Goal: Register for event/course: Sign up to attend an event or enroll in a course

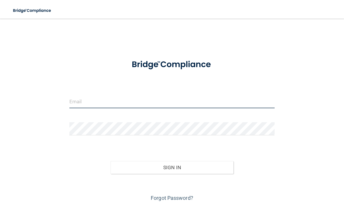
click at [160, 100] on form "Invalid email/password. You don't have permission to access that page. Sign In …" at bounding box center [171, 128] width 205 height 149
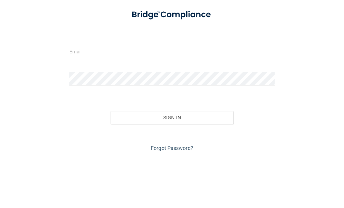
type input "[EMAIL_ADDRESS][DOMAIN_NAME]"
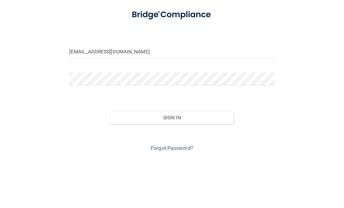
click at [171, 161] on button "Sign In" at bounding box center [171, 167] width 123 height 13
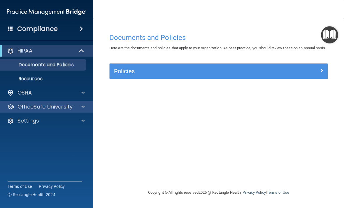
click at [68, 109] on p "OfficeSafe University" at bounding box center [44, 106] width 55 height 7
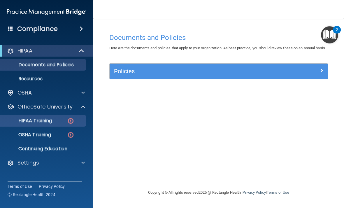
click at [51, 123] on p "HIPAA Training" at bounding box center [28, 121] width 48 height 6
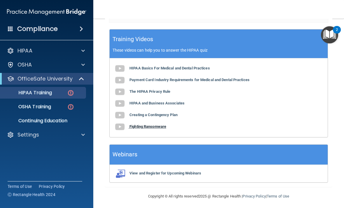
scroll to position [233, 0]
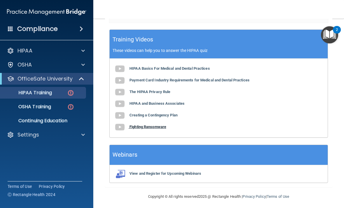
click at [159, 125] on b "Fighting Ransomware" at bounding box center [147, 126] width 37 height 4
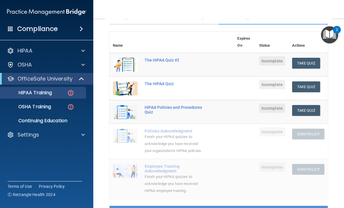
scroll to position [38, 0]
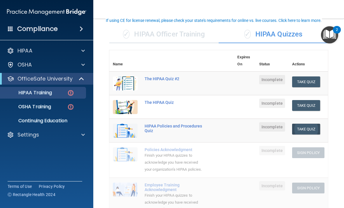
click at [313, 127] on button "Take Quiz" at bounding box center [306, 128] width 28 height 11
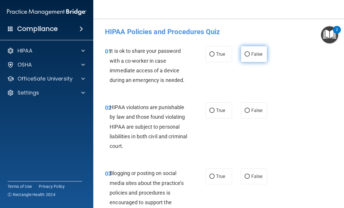
click at [250, 51] on label "False" at bounding box center [254, 54] width 26 height 16
click at [250, 52] on input "False" at bounding box center [246, 54] width 5 height 4
radio input "true"
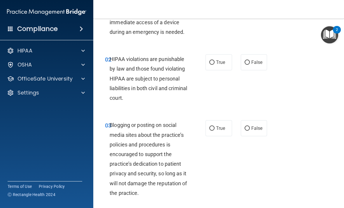
scroll to position [49, 0]
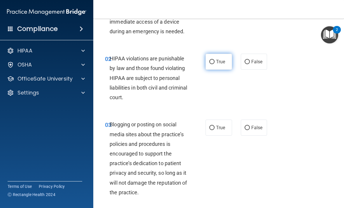
click at [224, 59] on span "True" at bounding box center [220, 62] width 9 height 6
click at [214, 60] on input "True" at bounding box center [211, 62] width 5 height 4
radio input "true"
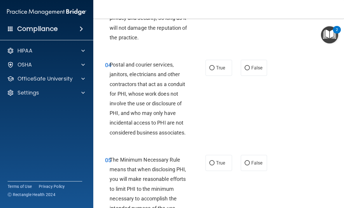
scroll to position [204, 0]
click at [210, 71] on label "True" at bounding box center [218, 67] width 26 height 16
click at [210, 70] on input "True" at bounding box center [211, 68] width 5 height 4
radio input "true"
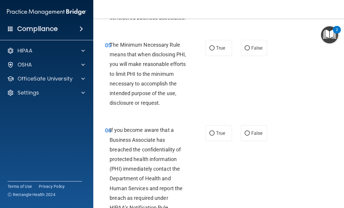
scroll to position [318, 0]
click at [213, 43] on label "True" at bounding box center [218, 48] width 26 height 16
click at [213, 46] on input "True" at bounding box center [211, 48] width 5 height 4
radio input "true"
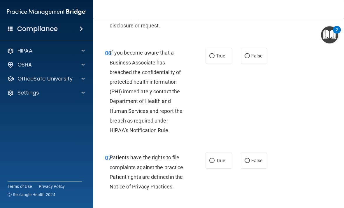
scroll to position [405, 0]
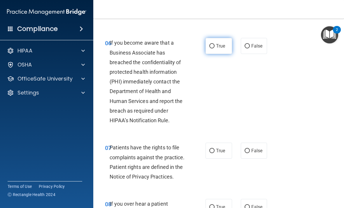
click at [216, 40] on label "True" at bounding box center [218, 46] width 26 height 16
click at [214, 44] on input "True" at bounding box center [211, 46] width 5 height 4
radio input "true"
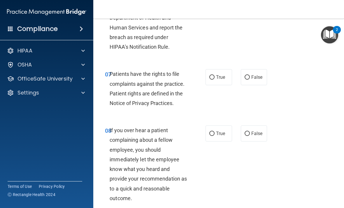
scroll to position [485, 0]
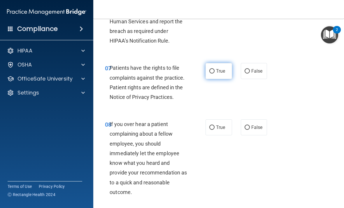
click at [213, 71] on label "True" at bounding box center [218, 71] width 26 height 16
click at [213, 71] on input "True" at bounding box center [211, 71] width 5 height 4
radio input "true"
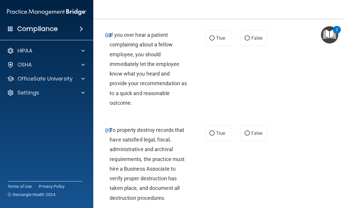
scroll to position [574, 0]
click at [243, 36] on label "False" at bounding box center [254, 38] width 26 height 16
click at [244, 36] on input "False" at bounding box center [246, 38] width 5 height 4
radio input "true"
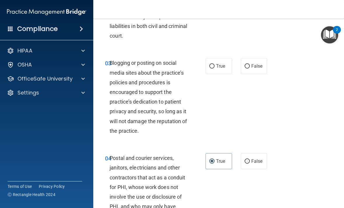
scroll to position [112, 0]
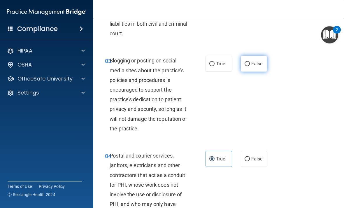
click at [248, 66] on label "False" at bounding box center [254, 64] width 26 height 16
click at [248, 66] on input "False" at bounding box center [246, 64] width 5 height 4
radio input "true"
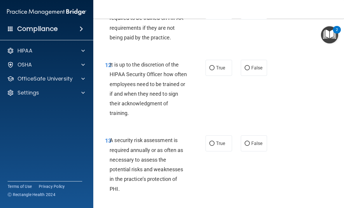
scroll to position [880, 0]
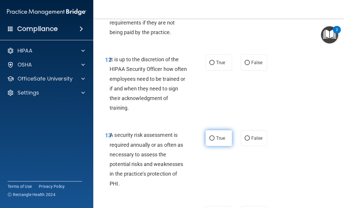
click at [208, 134] on label "True" at bounding box center [218, 138] width 26 height 16
click at [209, 136] on input "True" at bounding box center [211, 138] width 5 height 4
radio input "true"
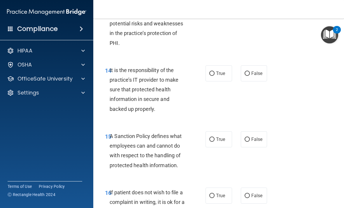
scroll to position [1021, 0]
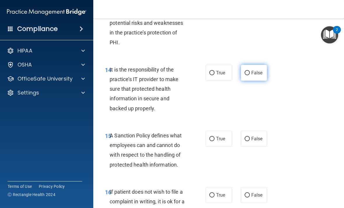
click at [260, 70] on span "False" at bounding box center [256, 73] width 11 height 6
click at [250, 71] on input "False" at bounding box center [246, 73] width 5 height 4
radio input "true"
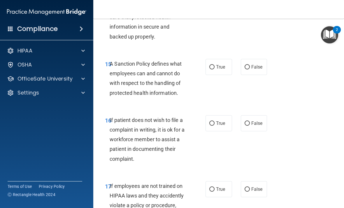
scroll to position [1095, 0]
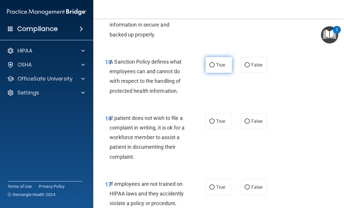
click at [218, 62] on span "True" at bounding box center [220, 65] width 9 height 6
click at [214, 63] on input "True" at bounding box center [211, 65] width 5 height 4
radio input "true"
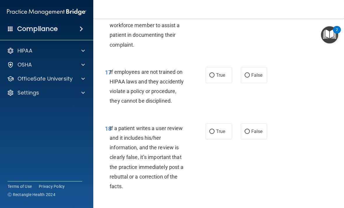
scroll to position [1208, 0]
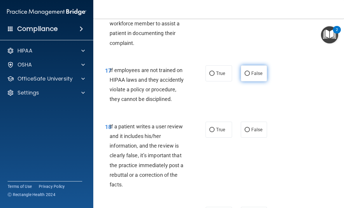
click at [257, 73] on label "False" at bounding box center [254, 73] width 26 height 16
click at [250, 73] on input "False" at bounding box center [246, 73] width 5 height 4
radio input "true"
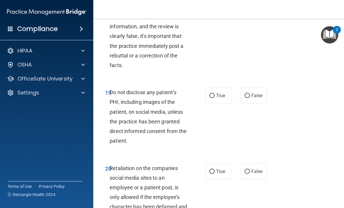
scroll to position [1328, 0]
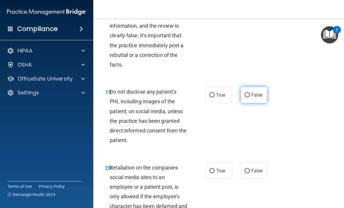
click at [247, 92] on label "False" at bounding box center [254, 95] width 26 height 16
click at [247, 93] on input "False" at bounding box center [246, 95] width 5 height 4
radio input "true"
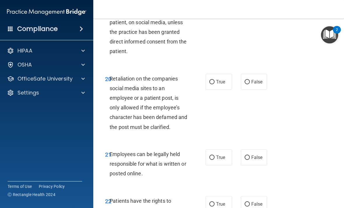
scroll to position [1417, 0]
click at [214, 80] on label "True" at bounding box center [218, 81] width 26 height 16
click at [214, 80] on input "True" at bounding box center [211, 81] width 5 height 4
radio input "true"
click at [219, 153] on label "True" at bounding box center [218, 157] width 26 height 16
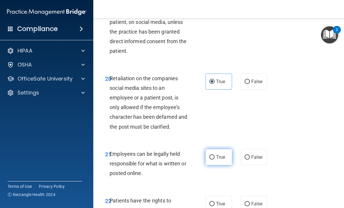
click at [214, 155] on input "True" at bounding box center [211, 157] width 5 height 4
radio input "true"
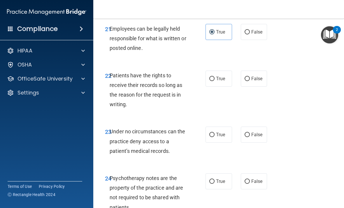
scroll to position [1542, 0]
click at [215, 74] on label "True" at bounding box center [218, 78] width 26 height 16
click at [214, 76] on input "True" at bounding box center [211, 78] width 5 height 4
radio input "true"
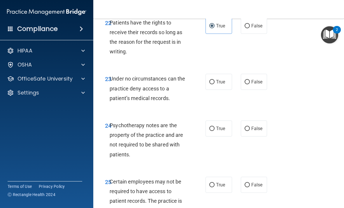
scroll to position [1596, 0]
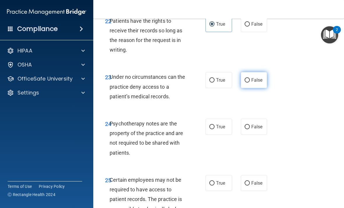
click at [247, 77] on label "False" at bounding box center [254, 80] width 26 height 16
click at [247, 78] on input "False" at bounding box center [246, 80] width 5 height 4
radio input "true"
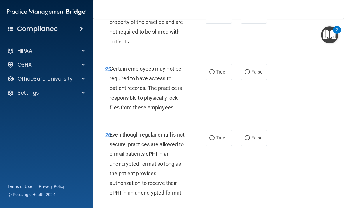
scroll to position [1709, 0]
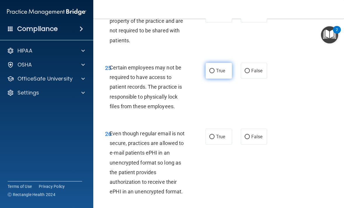
click at [216, 68] on span "True" at bounding box center [220, 71] width 9 height 6
click at [214, 69] on input "True" at bounding box center [211, 71] width 5 height 4
radio input "true"
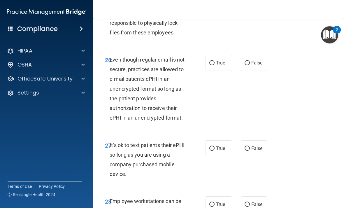
scroll to position [1788, 0]
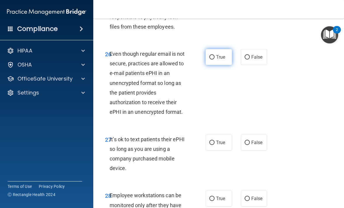
click at [213, 51] on label "True" at bounding box center [218, 57] width 26 height 16
click at [213, 55] on input "True" at bounding box center [211, 57] width 5 height 4
radio input "true"
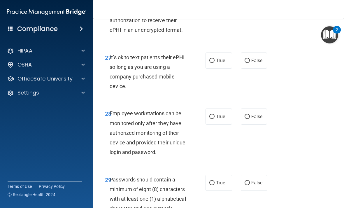
scroll to position [1870, 0]
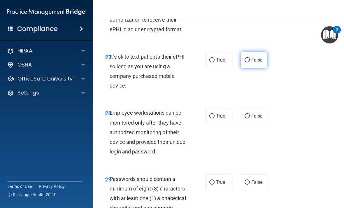
click at [256, 54] on label "False" at bounding box center [254, 60] width 26 height 16
click at [250, 58] on input "False" at bounding box center [246, 60] width 5 height 4
radio input "true"
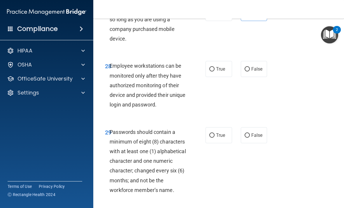
scroll to position [1923, 0]
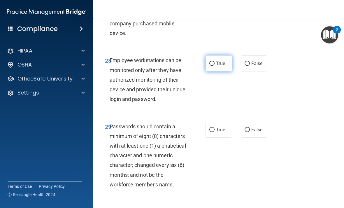
click at [208, 57] on label "True" at bounding box center [218, 63] width 26 height 16
click at [209, 61] on input "True" at bounding box center [211, 63] width 5 height 4
radio input "true"
click at [212, 128] on input "True" at bounding box center [211, 130] width 5 height 4
radio input "true"
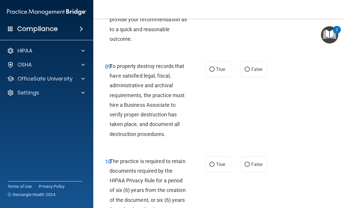
scroll to position [630, 0]
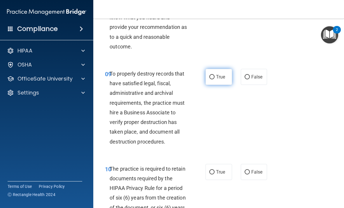
click at [217, 74] on span "True" at bounding box center [220, 77] width 9 height 6
click at [214, 75] on input "True" at bounding box center [211, 77] width 5 height 4
radio input "true"
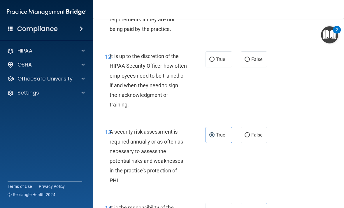
scroll to position [833, 0]
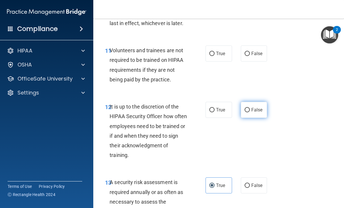
click at [259, 107] on span "False" at bounding box center [256, 110] width 11 height 6
click at [250, 108] on input "False" at bounding box center [246, 110] width 5 height 4
radio input "true"
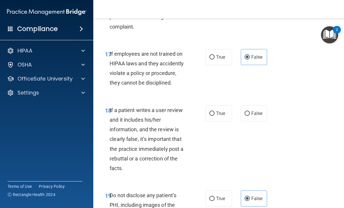
scroll to position [1225, 0]
click at [254, 110] on span "False" at bounding box center [256, 113] width 11 height 6
click at [250, 111] on input "False" at bounding box center [246, 113] width 5 height 4
radio input "true"
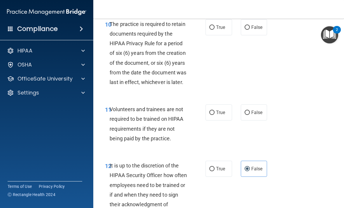
scroll to position [775, 0]
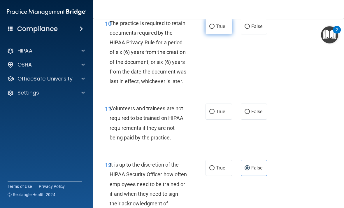
click at [220, 25] on label "True" at bounding box center [218, 26] width 26 height 16
click at [214, 25] on input "True" at bounding box center [211, 26] width 5 height 4
radio input "true"
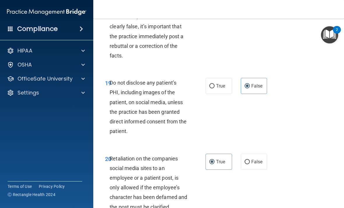
scroll to position [1336, 0]
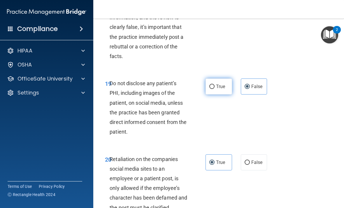
click at [215, 80] on label "True" at bounding box center [218, 86] width 26 height 16
click at [214, 84] on input "True" at bounding box center [211, 86] width 5 height 4
radio input "true"
radio input "false"
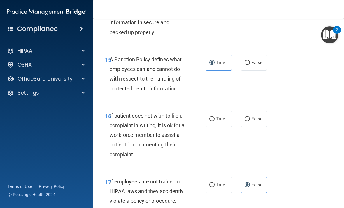
scroll to position [1102, 0]
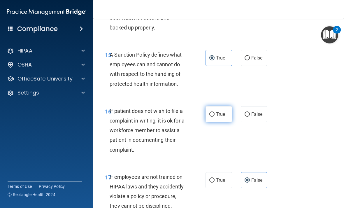
click at [218, 111] on span "True" at bounding box center [220, 114] width 9 height 6
click at [214, 112] on input "True" at bounding box center [211, 114] width 5 height 4
radio input "true"
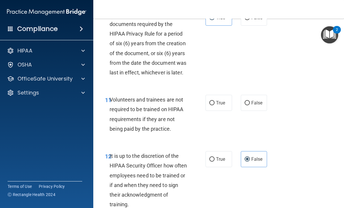
scroll to position [777, 0]
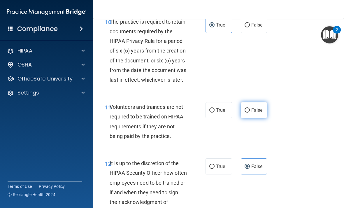
click at [247, 108] on input "False" at bounding box center [246, 110] width 5 height 4
radio input "true"
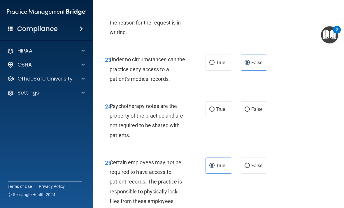
scroll to position [1634, 0]
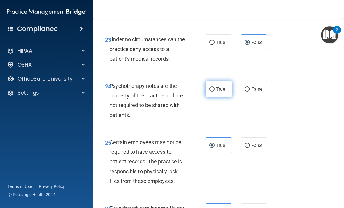
click at [222, 81] on label "True" at bounding box center [218, 89] width 26 height 16
click at [214, 87] on input "True" at bounding box center [211, 89] width 5 height 4
radio input "true"
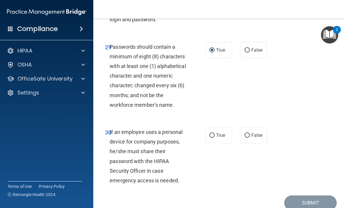
scroll to position [2003, 0]
click at [220, 132] on span "True" at bounding box center [220, 135] width 9 height 6
click at [214, 133] on input "True" at bounding box center [211, 135] width 5 height 4
radio input "true"
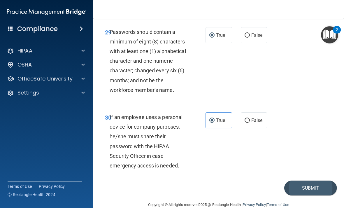
scroll to position [2017, 0]
click at [307, 183] on button "Submit" at bounding box center [310, 188] width 52 height 15
click at [305, 181] on button "Submit" at bounding box center [310, 188] width 52 height 15
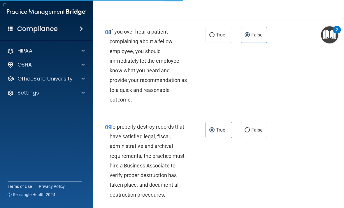
scroll to position [577, 0]
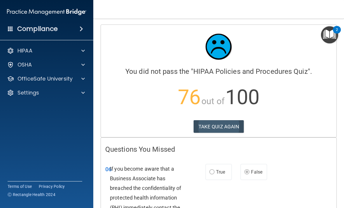
click at [229, 130] on button "TAKE QUIZ AGAIN" at bounding box center [218, 126] width 50 height 13
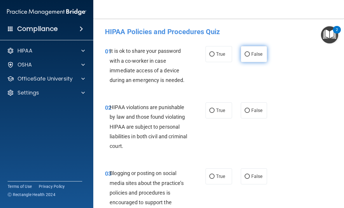
click at [246, 54] on input "False" at bounding box center [246, 54] width 5 height 4
radio input "true"
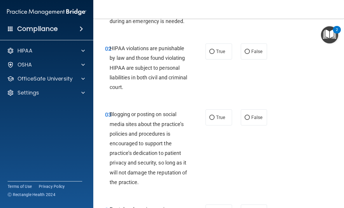
scroll to position [60, 0]
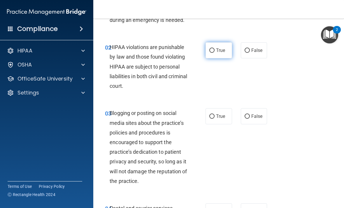
click at [214, 53] on label "True" at bounding box center [218, 50] width 26 height 16
click at [214, 53] on input "True" at bounding box center [211, 50] width 5 height 4
radio input "true"
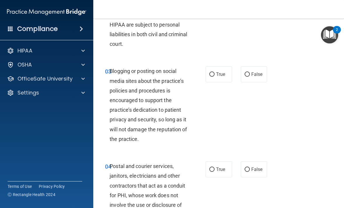
scroll to position [105, 0]
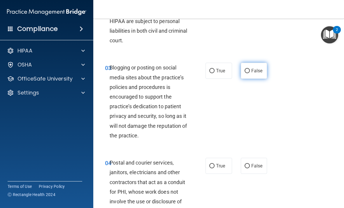
click at [259, 71] on span "False" at bounding box center [256, 71] width 11 height 6
click at [250, 71] on input "False" at bounding box center [246, 71] width 5 height 4
radio input "true"
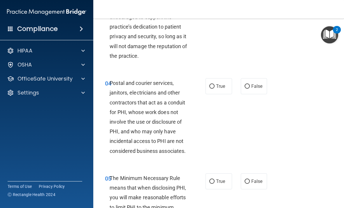
scroll to position [185, 0]
click at [212, 81] on label "True" at bounding box center [218, 86] width 26 height 16
click at [212, 84] on input "True" at bounding box center [211, 86] width 5 height 4
radio input "true"
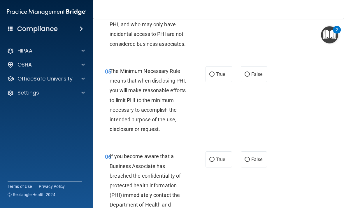
scroll to position [293, 0]
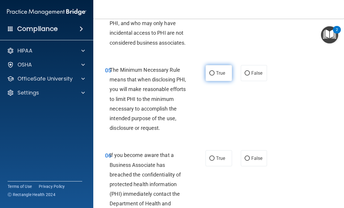
click at [214, 66] on label "True" at bounding box center [218, 73] width 26 height 16
click at [214, 71] on input "True" at bounding box center [211, 73] width 5 height 4
radio input "true"
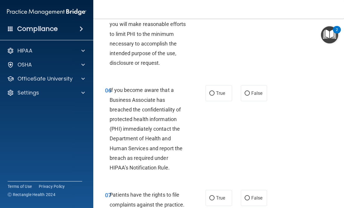
scroll to position [376, 0]
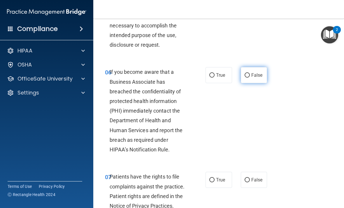
click at [248, 79] on label "False" at bounding box center [254, 75] width 26 height 16
click at [248, 77] on input "False" at bounding box center [246, 75] width 5 height 4
radio input "true"
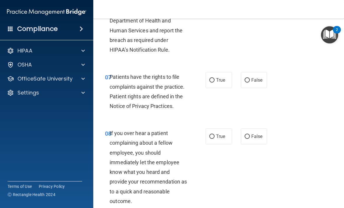
scroll to position [482, 0]
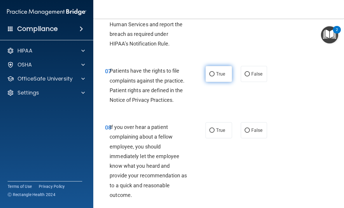
click at [213, 72] on input "True" at bounding box center [211, 74] width 5 height 4
radio input "true"
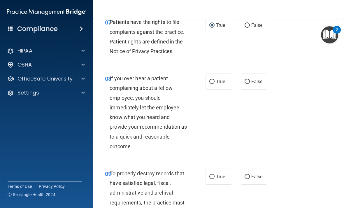
scroll to position [532, 0]
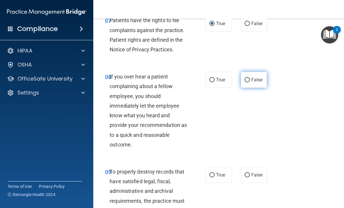
click at [267, 76] on label "False" at bounding box center [254, 80] width 26 height 16
click at [250, 78] on input "False" at bounding box center [246, 80] width 5 height 4
radio input "true"
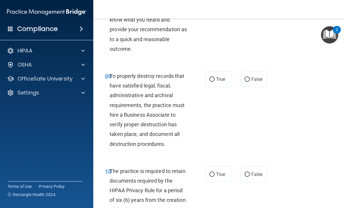
scroll to position [628, 0]
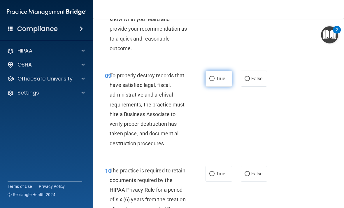
click at [214, 78] on label "True" at bounding box center [218, 78] width 26 height 16
click at [214, 78] on input "True" at bounding box center [211, 79] width 5 height 4
radio input "true"
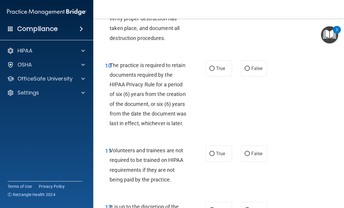
scroll to position [736, 0]
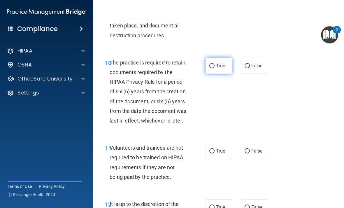
click at [213, 65] on label "True" at bounding box center [218, 66] width 26 height 16
click at [213, 65] on input "True" at bounding box center [211, 66] width 5 height 4
radio input "true"
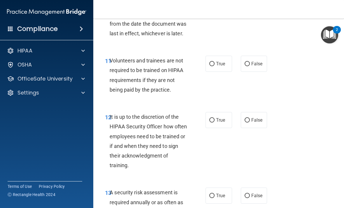
scroll to position [824, 0]
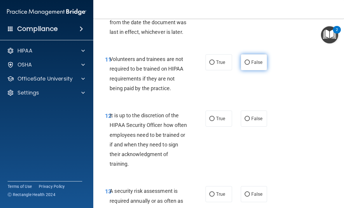
click at [258, 59] on span "False" at bounding box center [256, 62] width 11 height 6
click at [250, 60] on input "False" at bounding box center [246, 62] width 5 height 4
radio input "true"
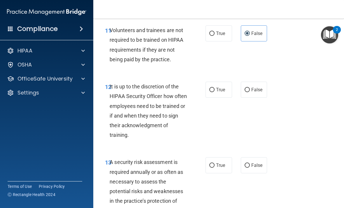
scroll to position [854, 0]
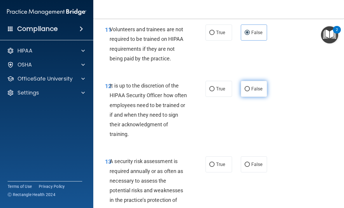
click at [245, 90] on label "False" at bounding box center [254, 89] width 26 height 16
click at [245, 90] on input "False" at bounding box center [246, 89] width 5 height 4
radio input "true"
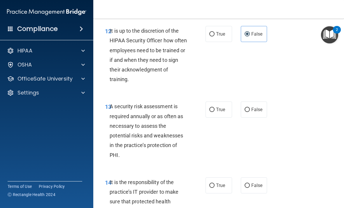
scroll to position [924, 0]
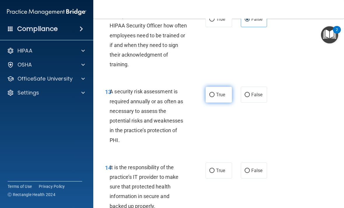
click at [208, 91] on label "True" at bounding box center [218, 94] width 26 height 16
click at [209, 93] on input "True" at bounding box center [211, 95] width 5 height 4
radio input "true"
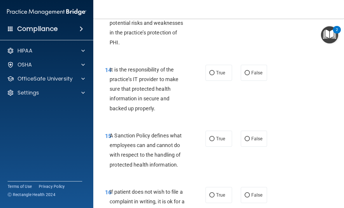
scroll to position [1021, 0]
click at [248, 70] on input "False" at bounding box center [246, 72] width 5 height 4
radio input "true"
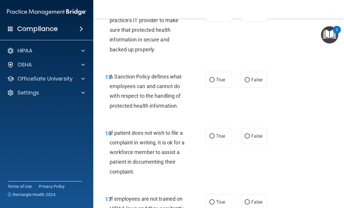
scroll to position [1095, 0]
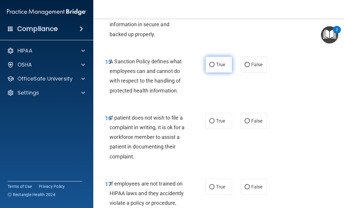
click at [211, 63] on input "True" at bounding box center [211, 65] width 5 height 4
radio input "true"
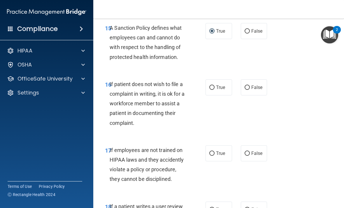
scroll to position [1137, 0]
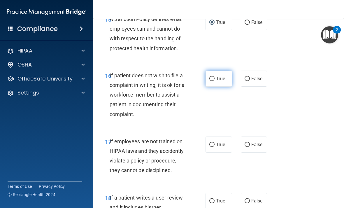
click at [215, 70] on label "True" at bounding box center [218, 78] width 26 height 16
click at [214, 77] on input "True" at bounding box center [211, 79] width 5 height 4
radio input "true"
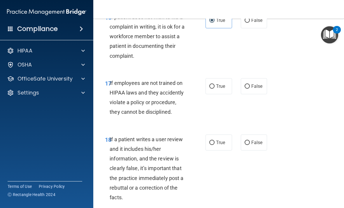
scroll to position [1197, 0]
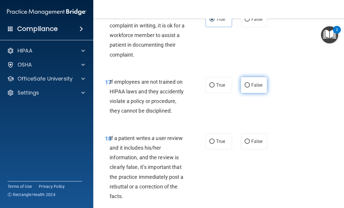
click at [247, 83] on input "False" at bounding box center [246, 85] width 5 height 4
radio input "true"
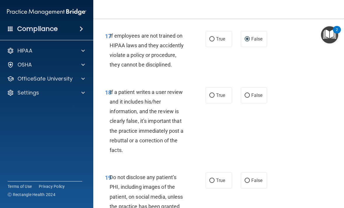
scroll to position [1244, 0]
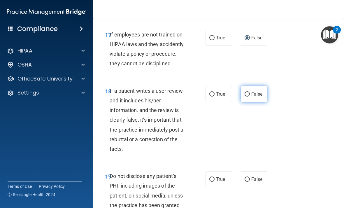
click at [257, 91] on span "False" at bounding box center [256, 94] width 11 height 6
click at [250, 92] on input "False" at bounding box center [246, 94] width 5 height 4
radio input "true"
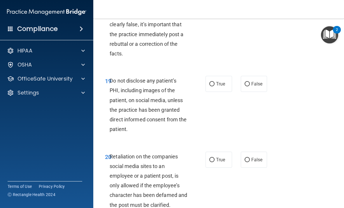
scroll to position [1339, 0]
click at [208, 79] on label "True" at bounding box center [218, 83] width 26 height 16
click at [209, 82] on input "True" at bounding box center [211, 84] width 5 height 4
radio input "true"
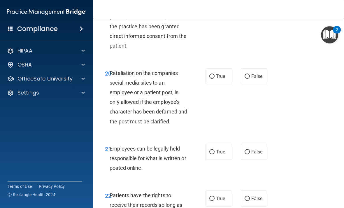
scroll to position [1424, 0]
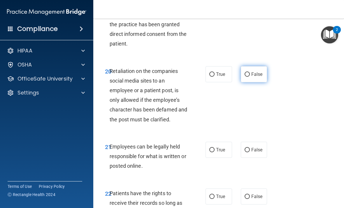
click at [251, 70] on label "False" at bounding box center [254, 74] width 26 height 16
click at [250, 72] on input "False" at bounding box center [246, 74] width 5 height 4
radio input "true"
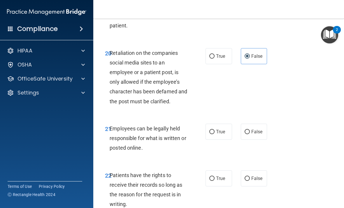
scroll to position [1454, 0]
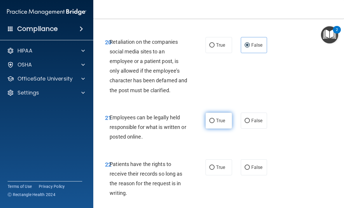
click at [210, 119] on input "True" at bounding box center [211, 121] width 5 height 4
radio input "true"
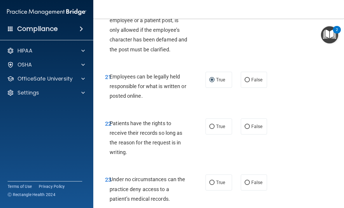
scroll to position [1531, 0]
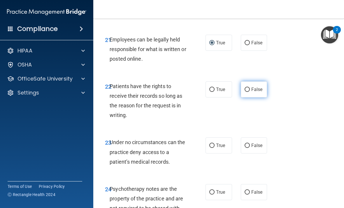
click at [253, 86] on label "False" at bounding box center [254, 89] width 26 height 16
click at [250, 87] on input "False" at bounding box center [246, 89] width 5 height 4
radio input "true"
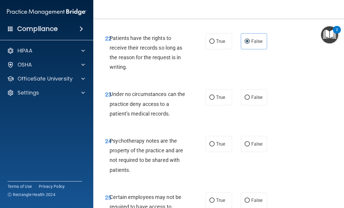
scroll to position [1580, 0]
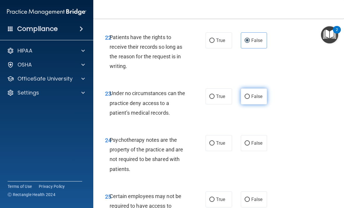
click at [245, 88] on label "False" at bounding box center [254, 96] width 26 height 16
click at [245, 94] on input "False" at bounding box center [246, 96] width 5 height 4
radio input "true"
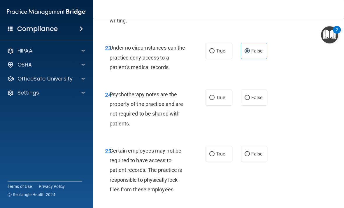
scroll to position [1636, 0]
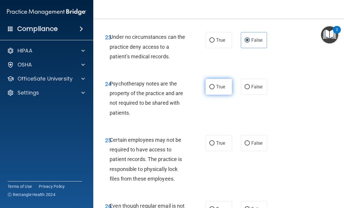
click at [220, 79] on label "True" at bounding box center [218, 87] width 26 height 16
click at [214, 85] on input "True" at bounding box center [211, 87] width 5 height 4
radio input "true"
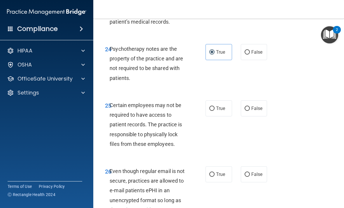
scroll to position [1690, 0]
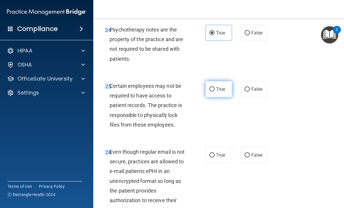
click at [220, 86] on span "True" at bounding box center [220, 89] width 9 height 6
click at [214, 87] on input "True" at bounding box center [211, 89] width 5 height 4
radio input "true"
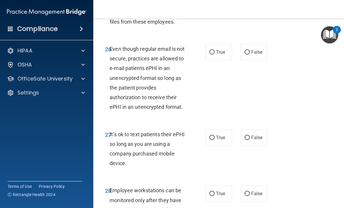
scroll to position [1793, 0]
click at [211, 50] on input "True" at bounding box center [211, 52] width 5 height 4
radio input "true"
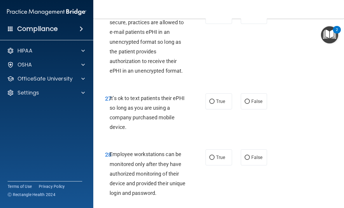
scroll to position [1829, 0]
click at [246, 93] on label "False" at bounding box center [254, 101] width 26 height 16
click at [246, 99] on input "False" at bounding box center [246, 101] width 5 height 4
radio input "true"
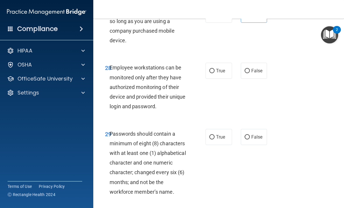
scroll to position [1916, 0]
click at [206, 64] on label "True" at bounding box center [218, 70] width 26 height 16
click at [209, 68] on input "True" at bounding box center [211, 70] width 5 height 4
radio input "true"
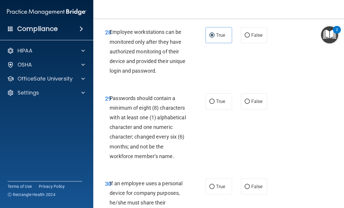
scroll to position [1956, 0]
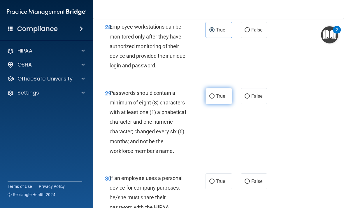
click at [215, 91] on label "True" at bounding box center [218, 96] width 26 height 16
click at [214, 94] on input "True" at bounding box center [211, 96] width 5 height 4
radio input "true"
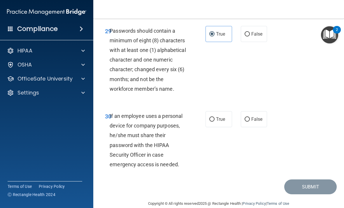
scroll to position [2017, 0]
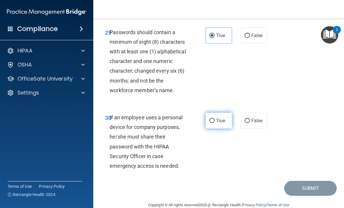
click at [222, 114] on label "True" at bounding box center [218, 120] width 26 height 16
click at [214, 119] on input "True" at bounding box center [211, 121] width 5 height 4
radio input "true"
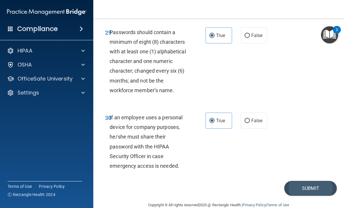
click at [296, 181] on button "Submit" at bounding box center [310, 188] width 52 height 15
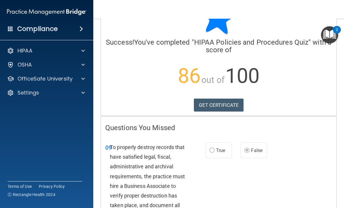
scroll to position [57, 0]
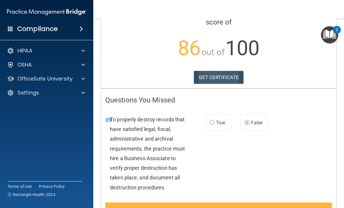
click at [236, 80] on link "GET CERTIFICATE" at bounding box center [219, 77] width 50 height 13
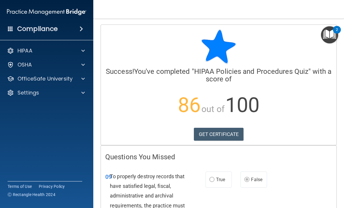
scroll to position [0, 0]
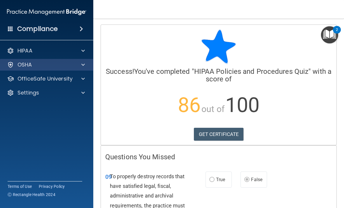
click at [68, 65] on div "OSHA" at bounding box center [39, 64] width 72 height 7
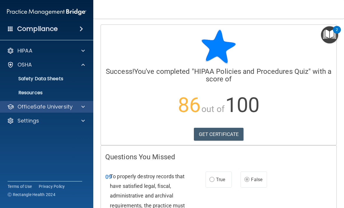
click at [54, 106] on p "OfficeSafe University" at bounding box center [44, 106] width 55 height 7
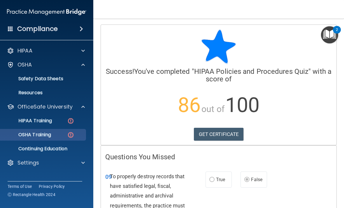
click at [46, 138] on link "OSHA Training" at bounding box center [40, 135] width 92 height 12
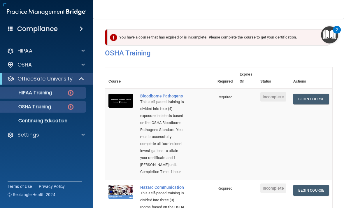
click at [43, 96] on link "HIPAA Training" at bounding box center [40, 93] width 92 height 12
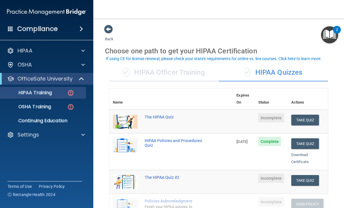
click at [331, 36] on img "Open Resource Center, 2 new notifications" at bounding box center [329, 34] width 17 height 17
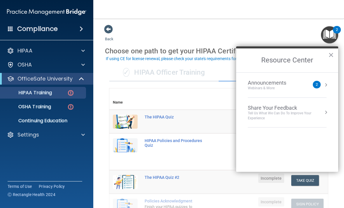
click at [331, 55] on button "×" at bounding box center [331, 54] width 6 height 9
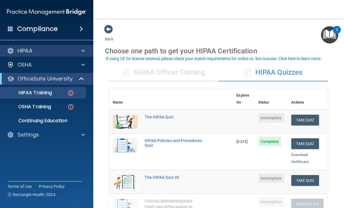
click at [65, 50] on div "HIPAA" at bounding box center [39, 50] width 72 height 7
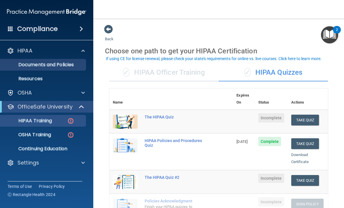
click at [62, 64] on p "Documents and Policies" at bounding box center [43, 65] width 79 height 6
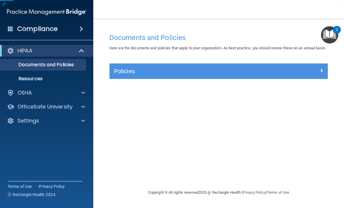
click at [157, 74] on h5 "Policies" at bounding box center [191, 71] width 155 height 6
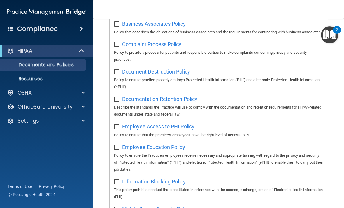
scroll to position [100, 0]
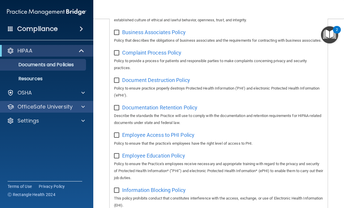
click at [66, 106] on p "OfficeSafe University" at bounding box center [44, 106] width 55 height 7
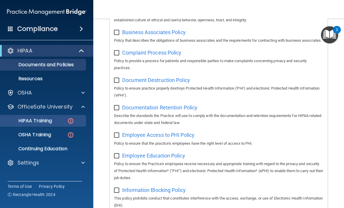
click at [56, 119] on div "HIPAA Training" at bounding box center [43, 121] width 79 height 6
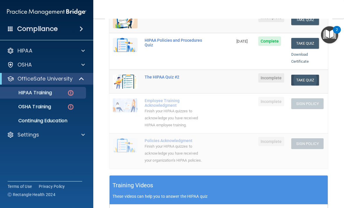
click at [302, 75] on button "Take Quiz" at bounding box center [305, 80] width 28 height 11
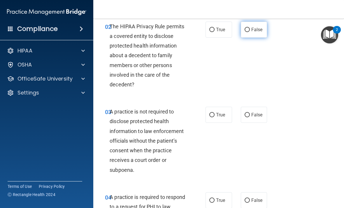
click at [260, 31] on span "False" at bounding box center [256, 30] width 11 height 6
click at [250, 31] on input "False" at bounding box center [246, 30] width 5 height 4
radio input "true"
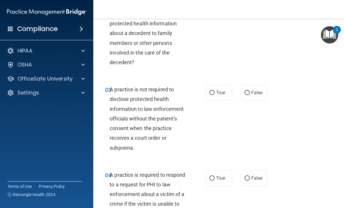
scroll to position [122, 0]
click at [219, 93] on span "True" at bounding box center [220, 93] width 9 height 6
click at [214, 93] on input "True" at bounding box center [211, 93] width 5 height 4
radio input "true"
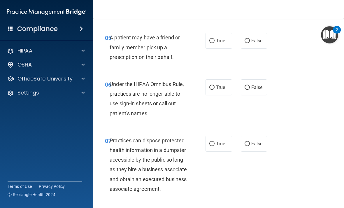
scroll to position [355, 0]
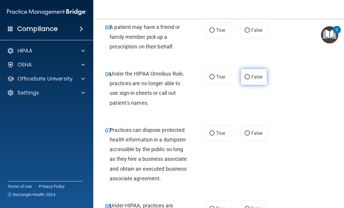
click at [254, 79] on label "False" at bounding box center [254, 77] width 26 height 16
click at [250, 79] on input "False" at bounding box center [246, 77] width 5 height 4
radio input "true"
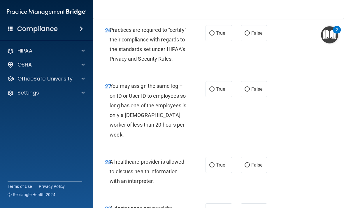
scroll to position [1703, 0]
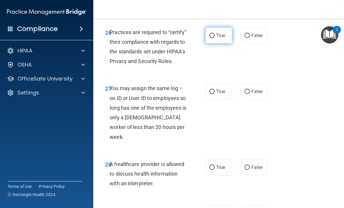
click at [217, 38] on span "True" at bounding box center [220, 36] width 9 height 6
click at [214, 38] on input "True" at bounding box center [211, 35] width 5 height 4
radio input "true"
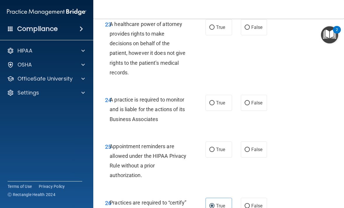
scroll to position [1533, 0]
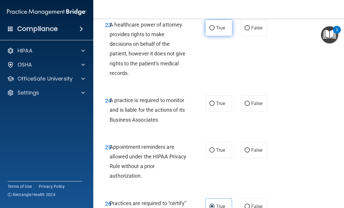
click at [211, 36] on label "True" at bounding box center [218, 28] width 26 height 16
click at [211, 30] on input "True" at bounding box center [211, 28] width 5 height 4
radio input "true"
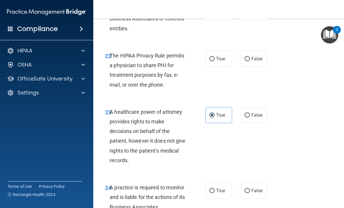
scroll to position [1445, 0]
click at [220, 67] on label "True" at bounding box center [218, 59] width 26 height 16
click at [214, 61] on input "True" at bounding box center [211, 59] width 5 height 4
radio input "true"
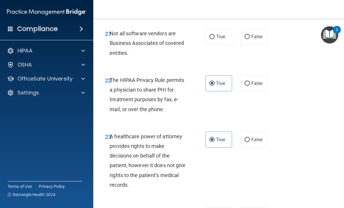
scroll to position [1411, 0]
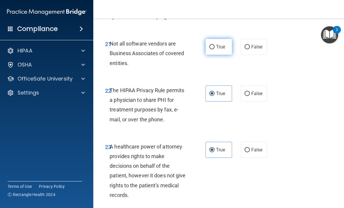
click at [221, 49] on span "True" at bounding box center [220, 47] width 9 height 6
click at [214, 49] on input "True" at bounding box center [211, 47] width 5 height 4
radio input "true"
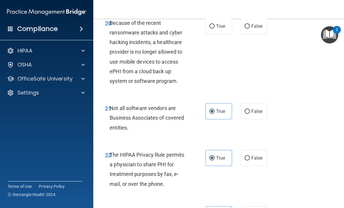
scroll to position [1345, 0]
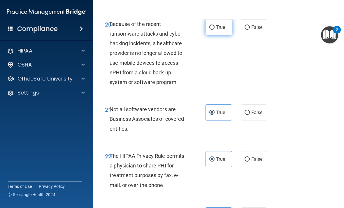
click at [220, 30] on span "True" at bounding box center [220, 27] width 9 height 6
click at [214, 30] on input "True" at bounding box center [211, 27] width 5 height 4
radio input "true"
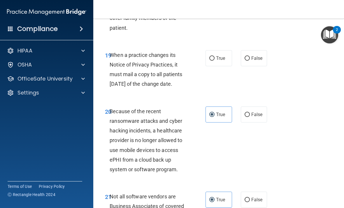
scroll to position [1256, 0]
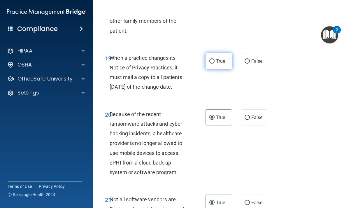
click at [215, 67] on label "True" at bounding box center [218, 61] width 26 height 16
click at [214, 63] on input "True" at bounding box center [211, 61] width 5 height 4
radio input "true"
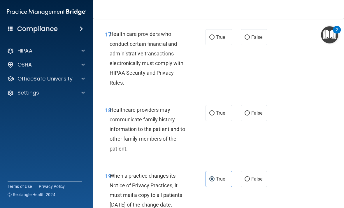
scroll to position [1138, 0]
click at [210, 40] on input "True" at bounding box center [211, 38] width 5 height 4
radio input "true"
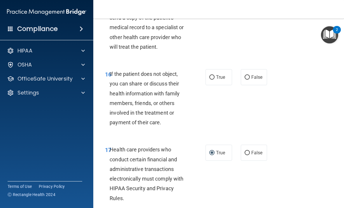
scroll to position [1021, 0]
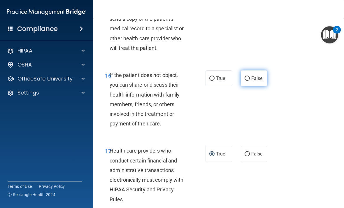
click at [257, 81] on span "False" at bounding box center [256, 78] width 11 height 6
click at [250, 81] on input "False" at bounding box center [246, 78] width 5 height 4
radio input "true"
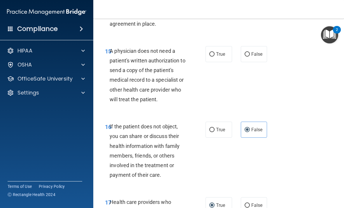
scroll to position [969, 0]
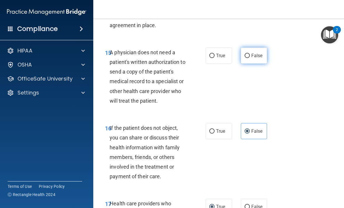
click at [259, 58] on span "False" at bounding box center [256, 56] width 11 height 6
click at [250, 58] on input "False" at bounding box center [246, 56] width 5 height 4
radio input "true"
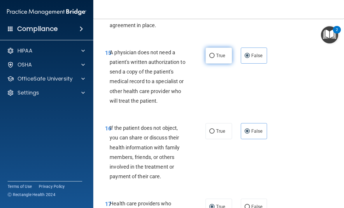
click at [222, 63] on label "True" at bounding box center [218, 55] width 26 height 16
click at [214, 58] on input "True" at bounding box center [211, 56] width 5 height 4
radio input "true"
radio input "false"
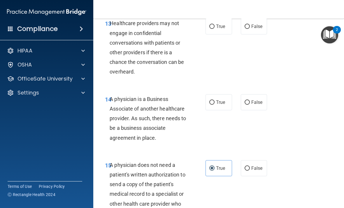
scroll to position [857, 0]
click at [214, 104] on input "True" at bounding box center [211, 102] width 5 height 4
radio input "true"
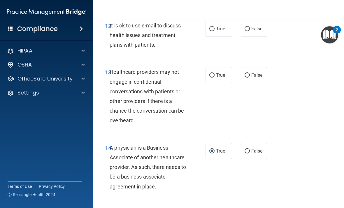
scroll to position [807, 0]
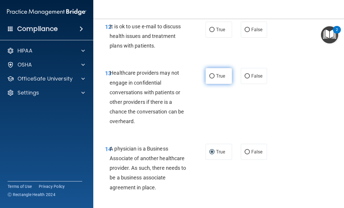
click at [212, 84] on label "True" at bounding box center [218, 76] width 26 height 16
click at [212, 78] on input "True" at bounding box center [211, 76] width 5 height 4
radio input "true"
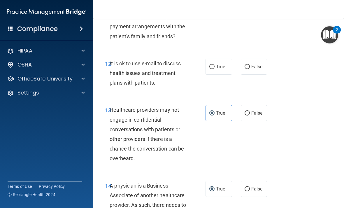
scroll to position [757, 0]
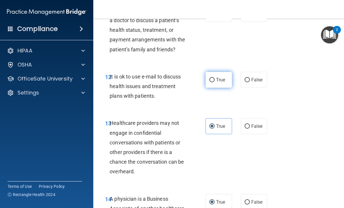
click at [214, 87] on label "True" at bounding box center [218, 80] width 26 height 16
click at [214, 82] on input "True" at bounding box center [211, 80] width 5 height 4
radio input "true"
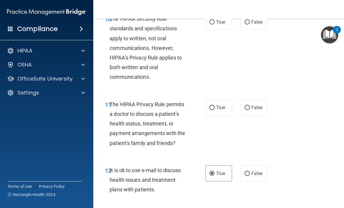
scroll to position [656, 0]
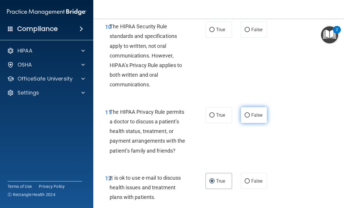
click at [244, 117] on input "False" at bounding box center [246, 115] width 5 height 4
radio input "true"
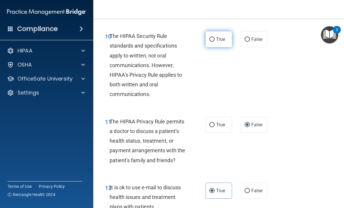
click at [225, 46] on label "True" at bounding box center [218, 39] width 26 height 16
click at [214, 42] on input "True" at bounding box center [211, 39] width 5 height 4
radio input "true"
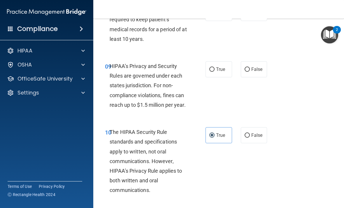
scroll to position [549, 0]
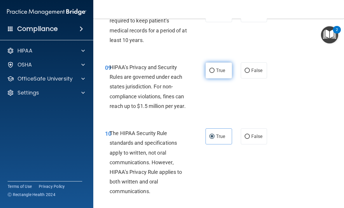
click at [225, 78] on label "True" at bounding box center [218, 70] width 26 height 16
click at [214, 73] on input "True" at bounding box center [211, 70] width 5 height 4
radio input "true"
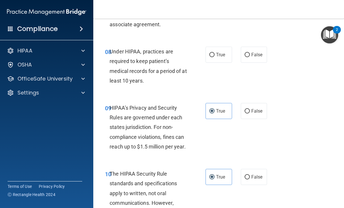
scroll to position [503, 0]
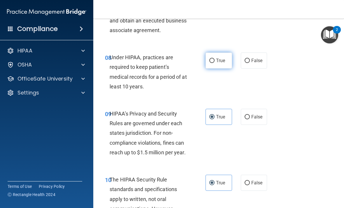
click at [214, 63] on input "True" at bounding box center [211, 61] width 5 height 4
radio input "true"
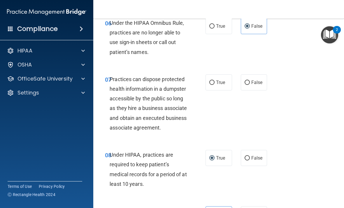
scroll to position [405, 0]
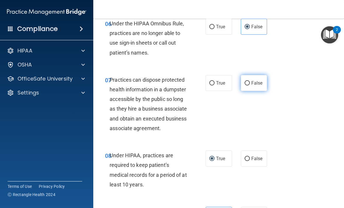
click at [247, 81] on input "False" at bounding box center [246, 83] width 5 height 4
radio input "true"
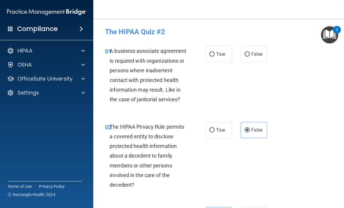
scroll to position [0, 0]
click at [247, 55] on input "False" at bounding box center [246, 54] width 5 height 4
radio input "true"
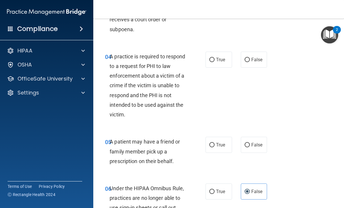
scroll to position [241, 0]
click at [229, 55] on label "True" at bounding box center [218, 59] width 26 height 16
click at [214, 57] on input "True" at bounding box center [211, 59] width 5 height 4
radio input "true"
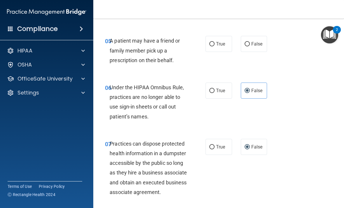
scroll to position [342, 0]
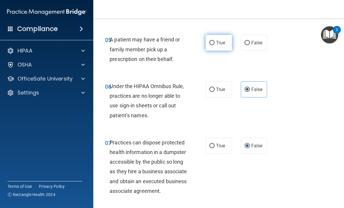
click at [217, 42] on span "True" at bounding box center [220, 43] width 9 height 6
click at [214, 42] on input "True" at bounding box center [211, 43] width 5 height 4
radio input "true"
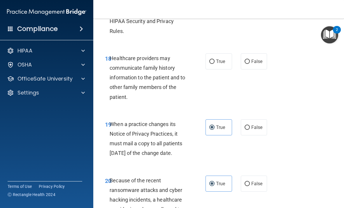
scroll to position [1190, 0]
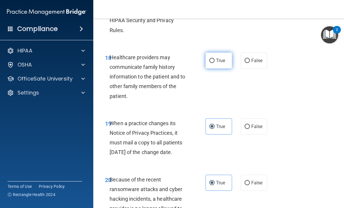
click at [218, 63] on span "True" at bounding box center [220, 61] width 9 height 6
click at [214, 63] on input "True" at bounding box center [211, 61] width 5 height 4
radio input "true"
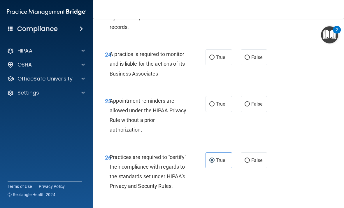
scroll to position [1579, 0]
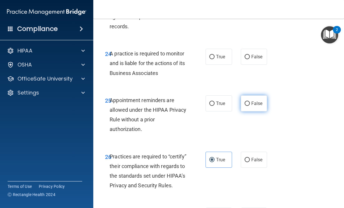
click at [249, 111] on label "False" at bounding box center [254, 103] width 26 height 16
click at [249, 106] on input "False" at bounding box center [246, 103] width 5 height 4
radio input "true"
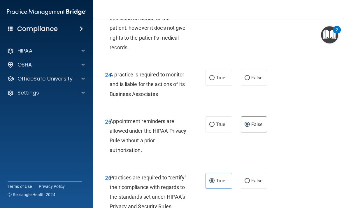
scroll to position [1555, 0]
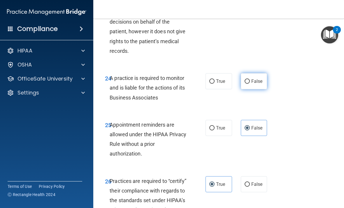
click at [254, 89] on label "False" at bounding box center [254, 81] width 26 height 16
click at [250, 84] on input "False" at bounding box center [246, 81] width 5 height 4
radio input "true"
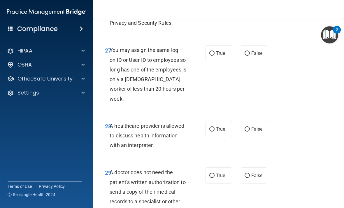
scroll to position [1742, 0]
click at [261, 60] on label "False" at bounding box center [254, 53] width 26 height 16
click at [250, 55] on input "False" at bounding box center [246, 53] width 5 height 4
radio input "true"
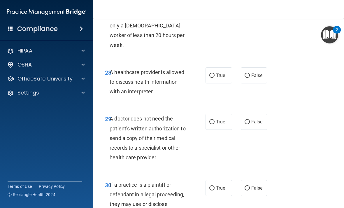
scroll to position [1797, 0]
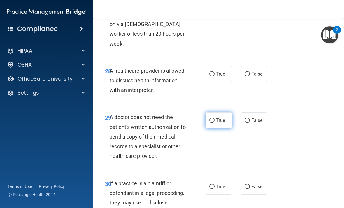
click at [225, 122] on label "True" at bounding box center [218, 120] width 26 height 16
click at [214, 122] on input "True" at bounding box center [211, 120] width 5 height 4
radio input "true"
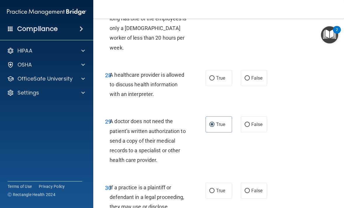
scroll to position [1796, 0]
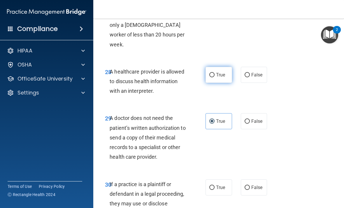
click at [215, 74] on label "True" at bounding box center [218, 75] width 26 height 16
click at [214, 74] on input "True" at bounding box center [211, 75] width 5 height 4
radio input "true"
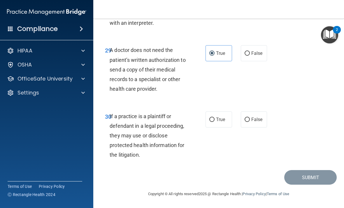
scroll to position [1863, 0]
click at [218, 120] on span "True" at bounding box center [220, 120] width 9 height 6
click at [214, 120] on input "True" at bounding box center [211, 120] width 5 height 4
radio input "true"
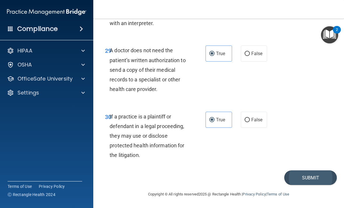
click at [313, 178] on button "Submit" at bounding box center [310, 177] width 52 height 15
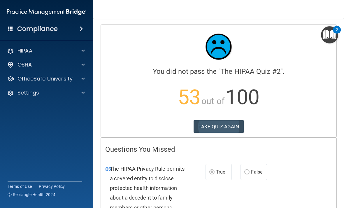
click at [207, 125] on button "TAKE QUIZ AGAIN" at bounding box center [218, 126] width 50 height 13
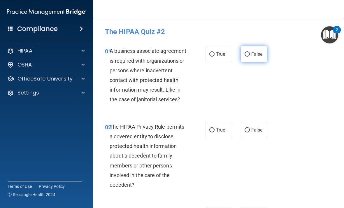
click at [249, 54] on input "False" at bounding box center [246, 54] width 5 height 4
radio input "true"
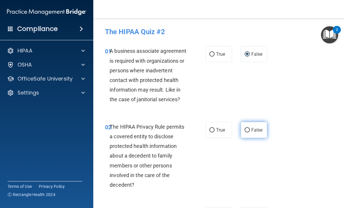
click at [248, 131] on input "False" at bounding box center [246, 130] width 5 height 4
radio input "true"
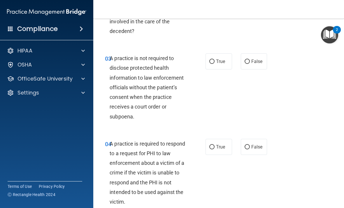
scroll to position [156, 0]
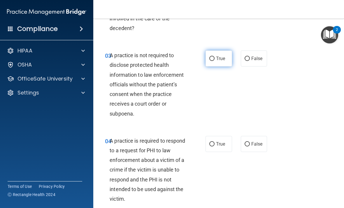
click at [218, 60] on label "True" at bounding box center [218, 58] width 26 height 16
click at [214, 60] on input "True" at bounding box center [211, 58] width 5 height 4
radio input "true"
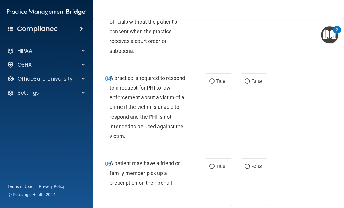
scroll to position [220, 0]
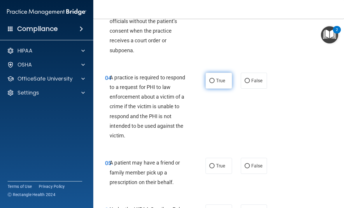
click at [215, 85] on label "True" at bounding box center [218, 81] width 26 height 16
click at [214, 83] on input "True" at bounding box center [211, 81] width 5 height 4
radio input "true"
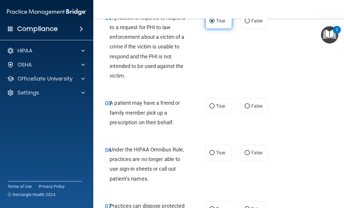
scroll to position [281, 0]
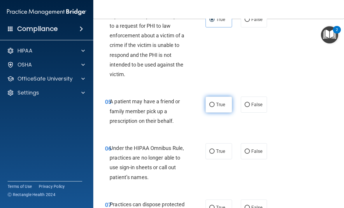
click at [213, 109] on label "True" at bounding box center [218, 104] width 26 height 16
click at [213, 107] on input "True" at bounding box center [211, 104] width 5 height 4
radio input "true"
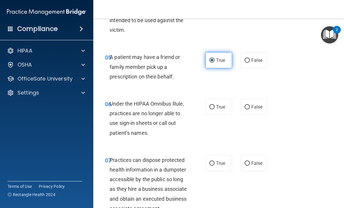
scroll to position [326, 0]
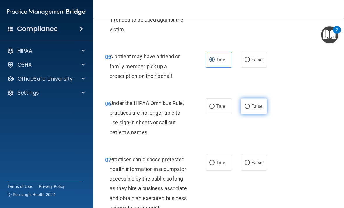
click at [255, 109] on label "False" at bounding box center [254, 106] width 26 height 16
click at [250, 109] on input "False" at bounding box center [246, 106] width 5 height 4
radio input "true"
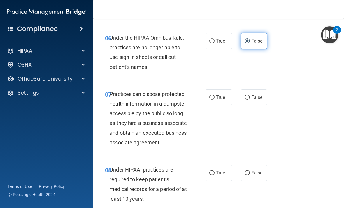
scroll to position [392, 0]
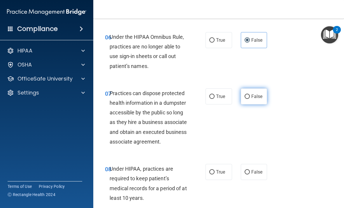
click at [249, 94] on input "False" at bounding box center [246, 96] width 5 height 4
radio input "true"
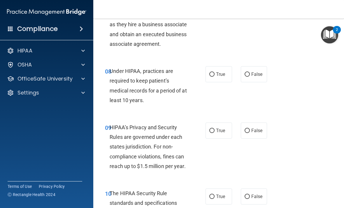
scroll to position [489, 0]
click at [215, 80] on label "True" at bounding box center [218, 74] width 26 height 16
click at [214, 76] on input "True" at bounding box center [211, 74] width 5 height 4
radio input "true"
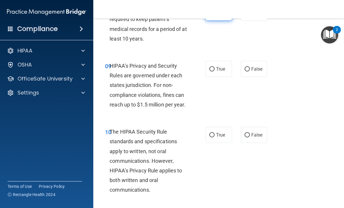
scroll to position [551, 0]
click at [213, 71] on input "True" at bounding box center [211, 69] width 5 height 4
radio input "true"
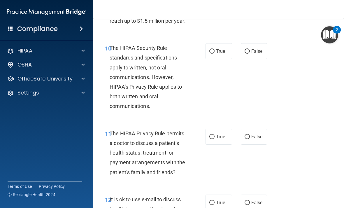
scroll to position [635, 0]
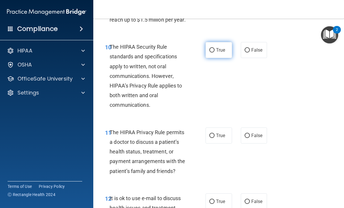
click at [218, 58] on label "True" at bounding box center [218, 50] width 26 height 16
click at [214, 52] on input "True" at bounding box center [211, 50] width 5 height 4
radio input "true"
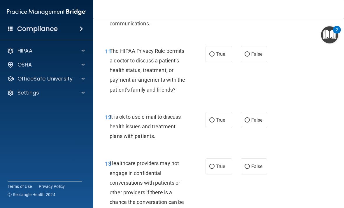
scroll to position [716, 0]
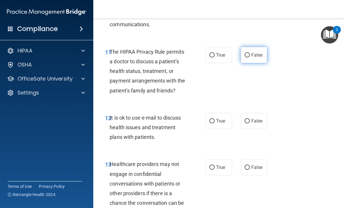
click at [249, 57] on input "False" at bounding box center [246, 55] width 5 height 4
radio input "true"
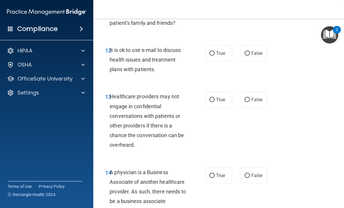
scroll to position [784, 0]
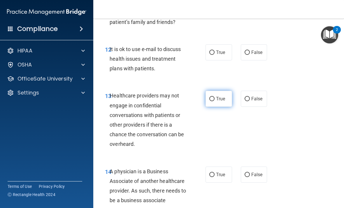
click at [217, 101] on span "True" at bounding box center [220, 99] width 9 height 6
click at [214, 101] on input "True" at bounding box center [211, 99] width 5 height 4
radio input "true"
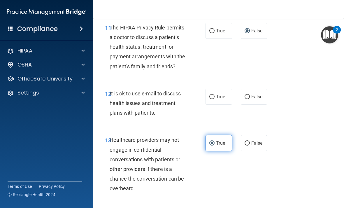
scroll to position [739, 0]
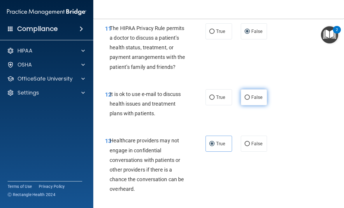
click at [249, 100] on input "False" at bounding box center [246, 97] width 5 height 4
radio input "true"
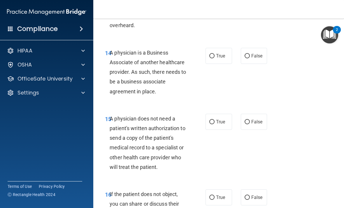
scroll to position [904, 0]
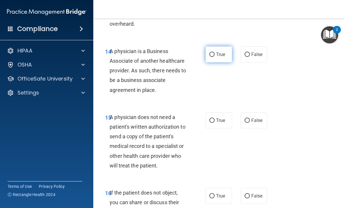
click at [213, 57] on input "True" at bounding box center [211, 54] width 5 height 4
radio input "true"
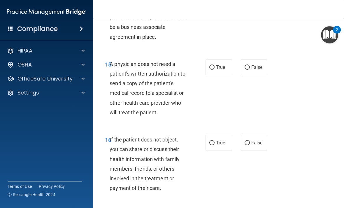
scroll to position [965, 0]
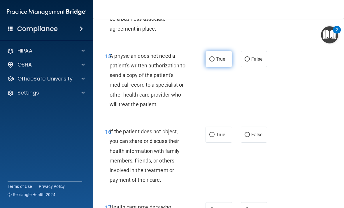
click at [216, 67] on label "True" at bounding box center [218, 59] width 26 height 16
click at [214, 61] on input "True" at bounding box center [211, 59] width 5 height 4
radio input "true"
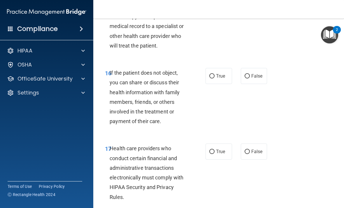
scroll to position [1025, 0]
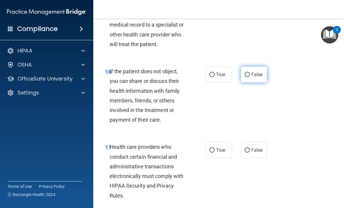
click at [245, 82] on label "False" at bounding box center [254, 74] width 26 height 16
click at [245, 77] on input "False" at bounding box center [246, 75] width 5 height 4
radio input "true"
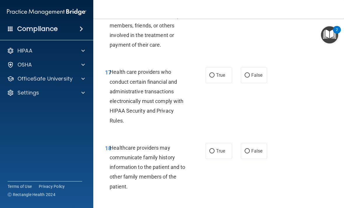
scroll to position [1101, 0]
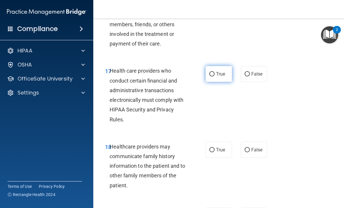
click at [209, 76] on input "True" at bounding box center [211, 74] width 5 height 4
radio input "true"
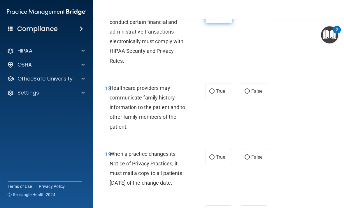
scroll to position [1161, 0]
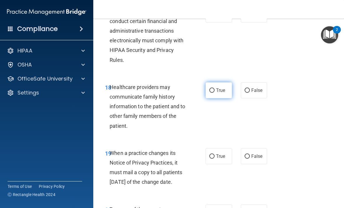
click at [210, 92] on input "True" at bounding box center [211, 90] width 5 height 4
radio input "true"
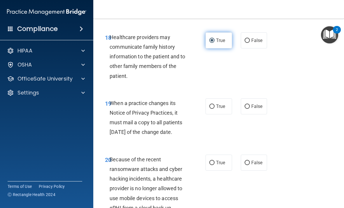
scroll to position [1226, 0]
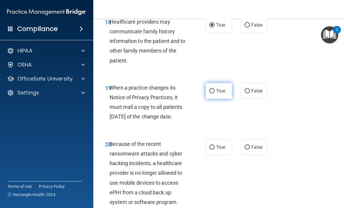
click at [213, 93] on input "True" at bounding box center [211, 91] width 5 height 4
radio input "true"
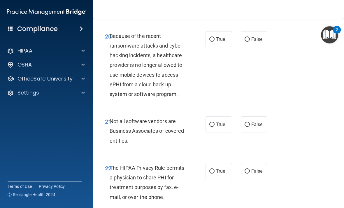
scroll to position [1334, 0]
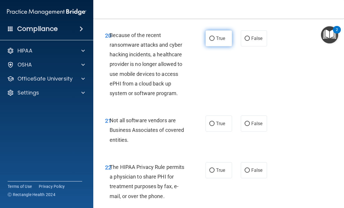
click at [206, 46] on label "True" at bounding box center [218, 38] width 26 height 16
click at [209, 41] on input "True" at bounding box center [211, 38] width 5 height 4
radio input "true"
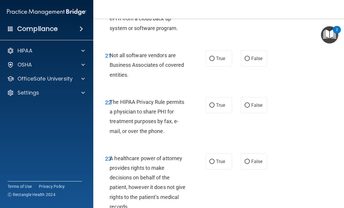
scroll to position [1400, 0]
click at [208, 66] on label "True" at bounding box center [218, 58] width 26 height 16
click at [209, 61] on input "True" at bounding box center [211, 58] width 5 height 4
radio input "true"
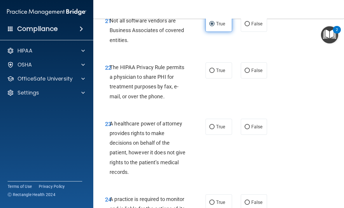
scroll to position [1437, 0]
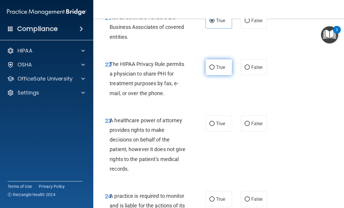
click at [219, 75] on label "True" at bounding box center [218, 67] width 26 height 16
click at [214, 70] on input "True" at bounding box center [211, 67] width 5 height 4
radio input "true"
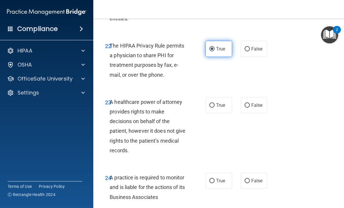
scroll to position [1484, 0]
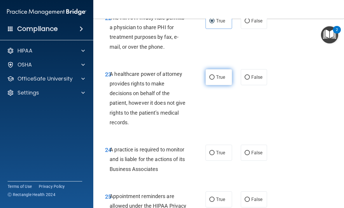
click at [212, 79] on input "True" at bounding box center [211, 77] width 5 height 4
radio input "true"
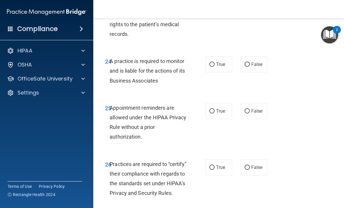
scroll to position [1585, 0]
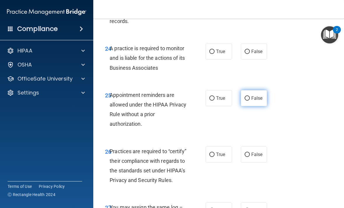
click at [248, 100] on input "False" at bounding box center [246, 98] width 5 height 4
radio input "true"
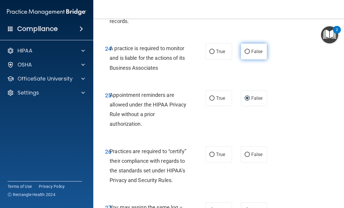
click at [244, 59] on label "False" at bounding box center [254, 51] width 26 height 16
click at [244, 54] on input "False" at bounding box center [246, 51] width 5 height 4
radio input "true"
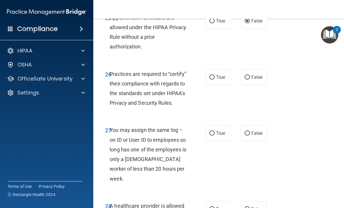
scroll to position [1664, 0]
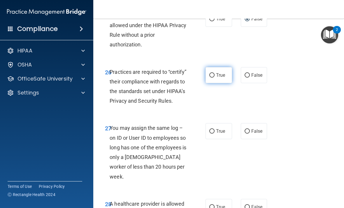
click at [227, 80] on label "True" at bounding box center [218, 75] width 26 height 16
click at [214, 77] on input "True" at bounding box center [211, 75] width 5 height 4
radio input "true"
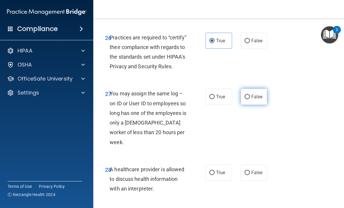
click at [248, 99] on input "False" at bounding box center [246, 97] width 5 height 4
radio input "true"
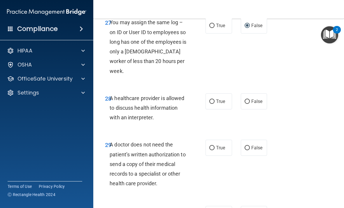
scroll to position [1779, 0]
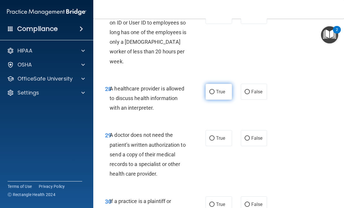
click at [214, 94] on label "True" at bounding box center [218, 92] width 26 height 16
click at [214, 94] on input "True" at bounding box center [211, 92] width 5 height 4
radio input "true"
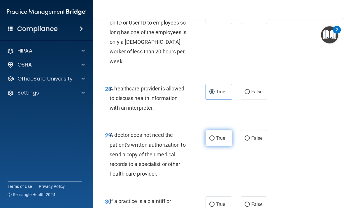
click at [212, 136] on input "True" at bounding box center [211, 138] width 5 height 4
radio input "true"
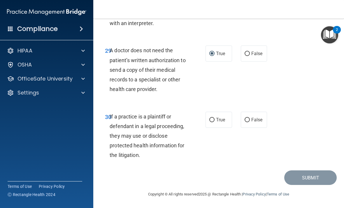
scroll to position [1863, 0]
click at [217, 118] on span "True" at bounding box center [220, 120] width 9 height 6
click at [214, 118] on input "True" at bounding box center [211, 120] width 5 height 4
radio input "true"
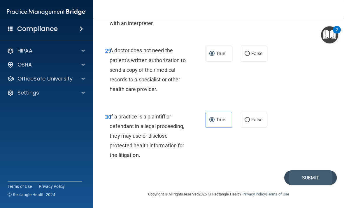
click at [326, 180] on button "Submit" at bounding box center [310, 177] width 52 height 15
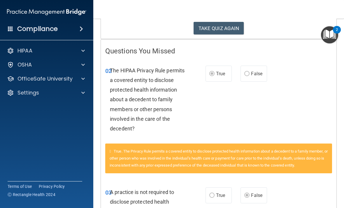
scroll to position [95, 0]
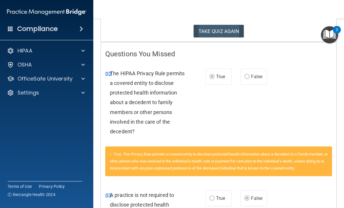
click at [210, 31] on button "TAKE QUIZ AGAIN" at bounding box center [218, 31] width 50 height 13
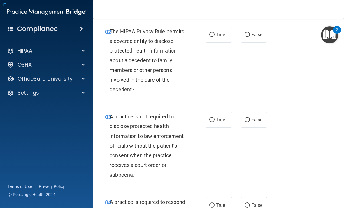
scroll to position [89, 0]
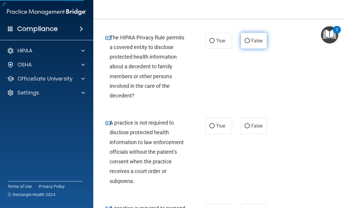
click at [248, 36] on label "False" at bounding box center [254, 41] width 26 height 16
click at [248, 39] on input "False" at bounding box center [246, 41] width 5 height 4
radio input "true"
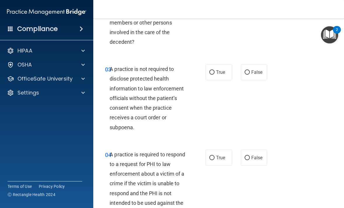
scroll to position [145, 0]
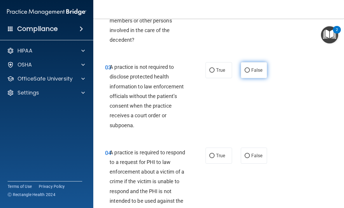
click at [248, 70] on input "False" at bounding box center [246, 70] width 5 height 4
radio input "true"
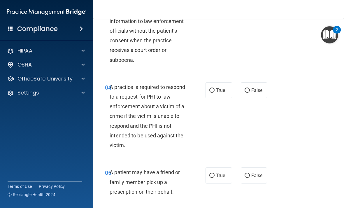
scroll to position [210, 0]
click at [219, 93] on label "True" at bounding box center [218, 90] width 26 height 16
click at [214, 92] on input "True" at bounding box center [211, 90] width 5 height 4
radio input "true"
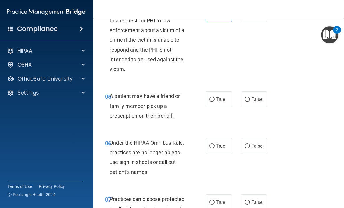
scroll to position [286, 0]
click at [212, 100] on label "True" at bounding box center [218, 99] width 26 height 16
click at [212, 100] on input "True" at bounding box center [211, 99] width 5 height 4
radio input "true"
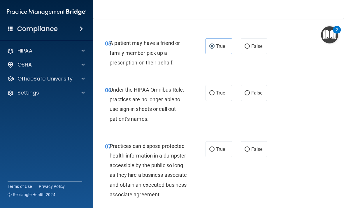
scroll to position [349, 0]
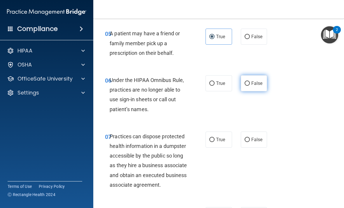
click at [253, 84] on label "False" at bounding box center [254, 83] width 26 height 16
click at [250, 84] on input "False" at bounding box center [246, 83] width 5 height 4
radio input "true"
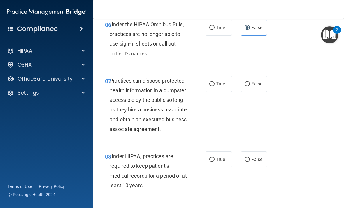
scroll to position [405, 0]
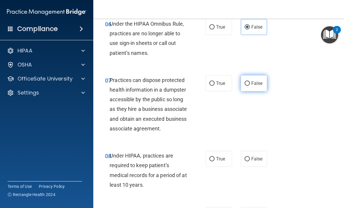
click at [254, 85] on label "False" at bounding box center [254, 83] width 26 height 16
click at [250, 85] on input "False" at bounding box center [246, 83] width 5 height 4
radio input "true"
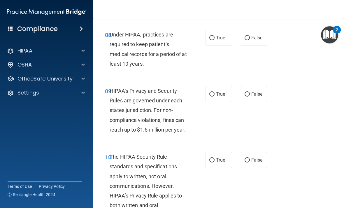
scroll to position [524, 0]
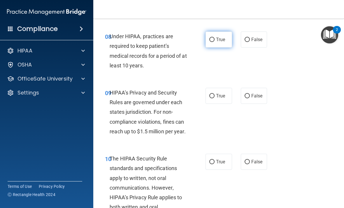
click at [213, 47] on label "True" at bounding box center [218, 39] width 26 height 16
click at [213, 42] on input "True" at bounding box center [211, 40] width 5 height 4
radio input "true"
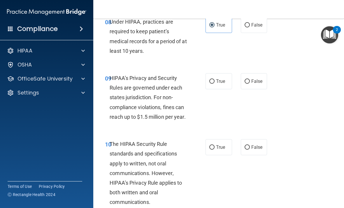
scroll to position [542, 0]
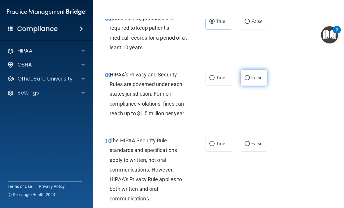
click at [262, 80] on span "False" at bounding box center [256, 78] width 11 height 6
click at [250, 80] on input "False" at bounding box center [246, 78] width 5 height 4
radio input "true"
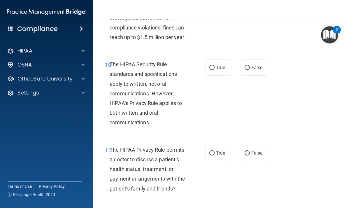
scroll to position [620, 0]
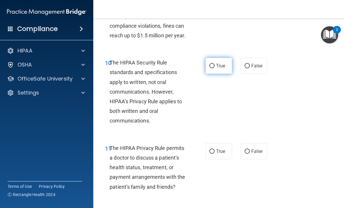
click at [212, 74] on label "True" at bounding box center [218, 66] width 26 height 16
click at [212, 68] on input "True" at bounding box center [211, 66] width 5 height 4
radio input "true"
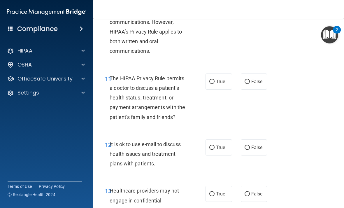
scroll to position [691, 0]
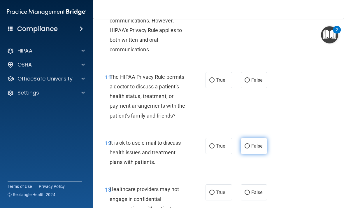
click at [248, 154] on label "False" at bounding box center [254, 146] width 26 height 16
click at [248, 148] on input "False" at bounding box center [246, 146] width 5 height 4
radio input "true"
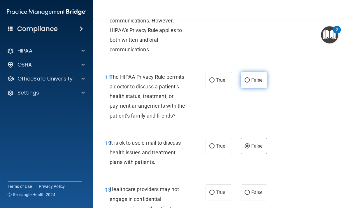
click at [254, 88] on label "False" at bounding box center [254, 80] width 26 height 16
click at [250, 82] on input "False" at bounding box center [246, 80] width 5 height 4
radio input "true"
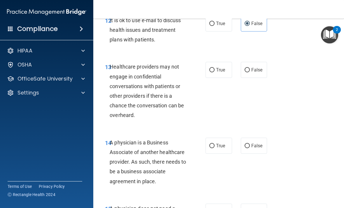
scroll to position [813, 0]
click at [212, 77] on label "True" at bounding box center [218, 69] width 26 height 16
click at [212, 72] on input "True" at bounding box center [211, 70] width 5 height 4
radio input "true"
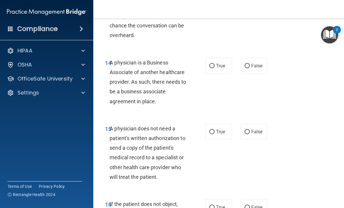
scroll to position [898, 0]
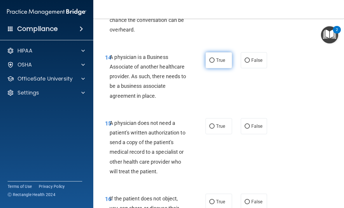
click at [218, 68] on label "True" at bounding box center [218, 60] width 26 height 16
click at [214, 63] on input "True" at bounding box center [211, 60] width 5 height 4
radio input "true"
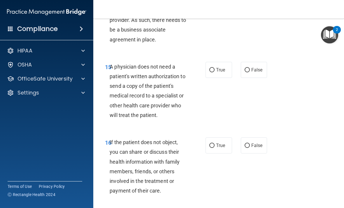
scroll to position [959, 0]
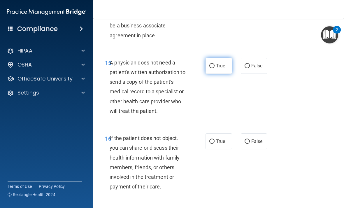
click at [211, 74] on label "True" at bounding box center [218, 66] width 26 height 16
click at [211, 68] on input "True" at bounding box center [211, 66] width 5 height 4
radio input "true"
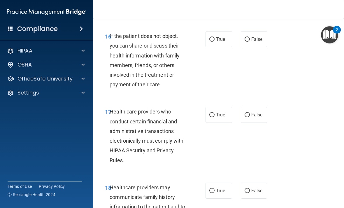
scroll to position [1055, 0]
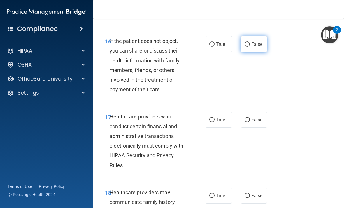
click at [260, 52] on label "False" at bounding box center [254, 44] width 26 height 16
click at [250, 47] on input "False" at bounding box center [246, 44] width 5 height 4
radio input "true"
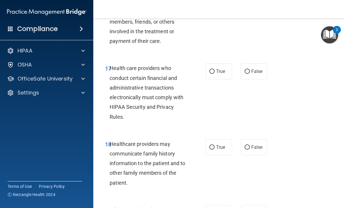
scroll to position [1104, 0]
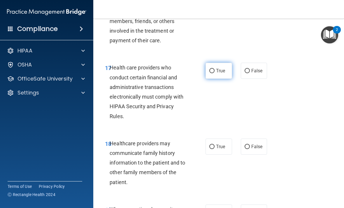
click at [218, 78] on label "True" at bounding box center [218, 71] width 26 height 16
click at [214, 73] on input "True" at bounding box center [211, 71] width 5 height 4
radio input "true"
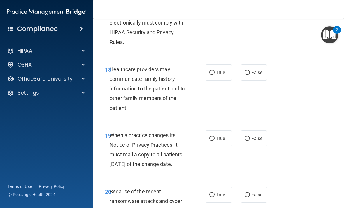
scroll to position [1179, 0]
click at [210, 80] on label "True" at bounding box center [218, 72] width 26 height 16
click at [210, 75] on input "True" at bounding box center [211, 72] width 5 height 4
radio input "true"
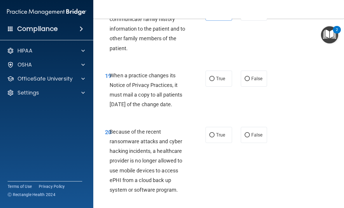
scroll to position [1241, 0]
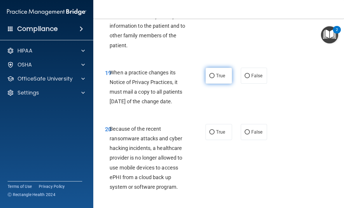
click at [216, 84] on label "True" at bounding box center [218, 76] width 26 height 16
click at [214, 78] on input "True" at bounding box center [211, 76] width 5 height 4
radio input "true"
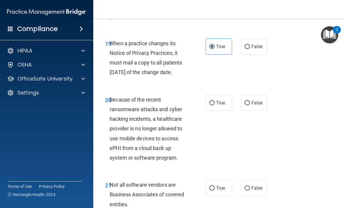
scroll to position [1271, 0]
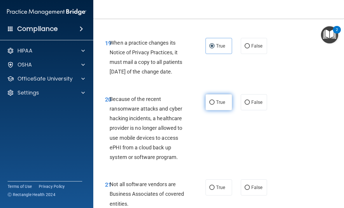
click at [218, 105] on span "True" at bounding box center [220, 102] width 9 height 6
click at [214, 105] on input "True" at bounding box center [211, 102] width 5 height 4
radio input "true"
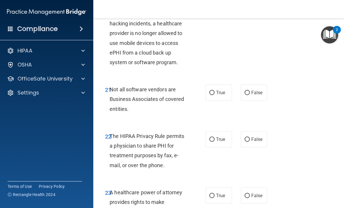
scroll to position [1369, 0]
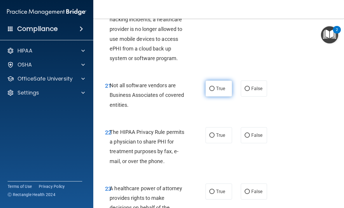
click at [214, 96] on label "True" at bounding box center [218, 88] width 26 height 16
click at [214, 91] on input "True" at bounding box center [211, 88] width 5 height 4
radio input "true"
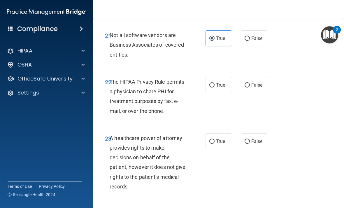
scroll to position [1420, 0]
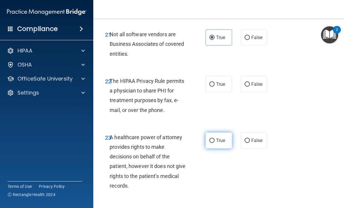
click at [215, 148] on label "True" at bounding box center [218, 140] width 26 height 16
click at [214, 143] on input "True" at bounding box center [211, 140] width 5 height 4
radio input "true"
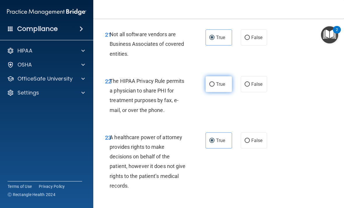
click at [212, 86] on input "True" at bounding box center [211, 84] width 5 height 4
radio input "true"
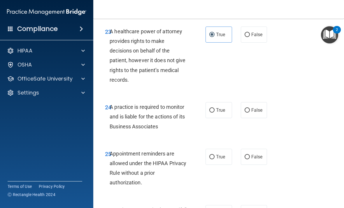
scroll to position [1549, 0]
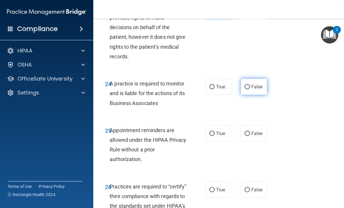
click at [243, 95] on label "False" at bounding box center [254, 87] width 26 height 16
click at [244, 89] on input "False" at bounding box center [246, 87] width 5 height 4
radio input "true"
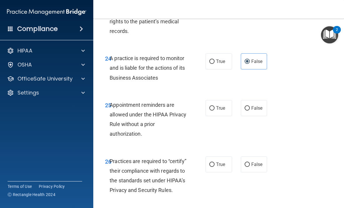
scroll to position [1600, 0]
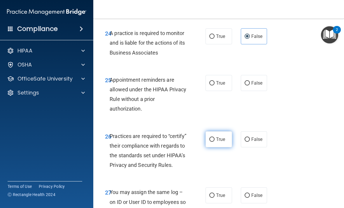
click at [218, 142] on span "True" at bounding box center [220, 139] width 9 height 6
click at [214, 142] on input "True" at bounding box center [211, 139] width 5 height 4
radio input "true"
click at [246, 85] on input "False" at bounding box center [246, 83] width 5 height 4
radio input "true"
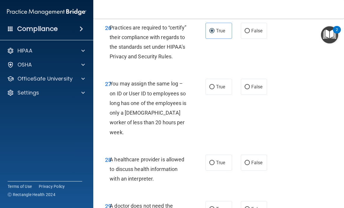
scroll to position [1709, 0]
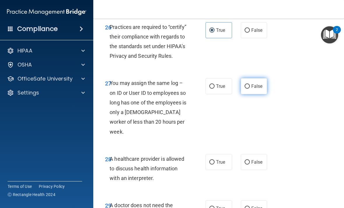
click at [259, 91] on label "False" at bounding box center [254, 86] width 26 height 16
click at [250, 89] on input "False" at bounding box center [246, 86] width 5 height 4
radio input "true"
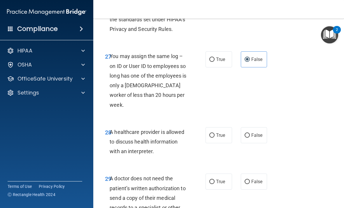
scroll to position [1748, 0]
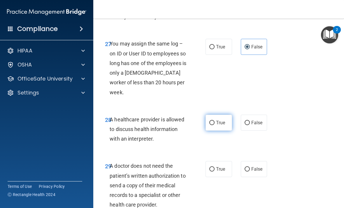
click at [219, 122] on span "True" at bounding box center [220, 123] width 9 height 6
click at [214, 122] on input "True" at bounding box center [211, 123] width 5 height 4
radio input "true"
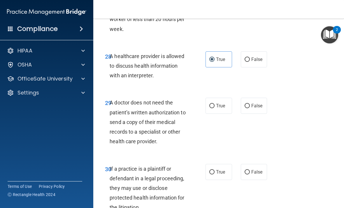
scroll to position [1819, 0]
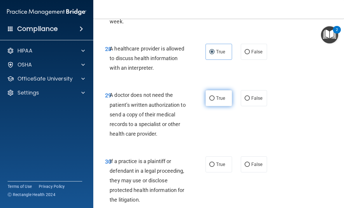
click at [212, 100] on input "True" at bounding box center [211, 98] width 5 height 4
radio input "true"
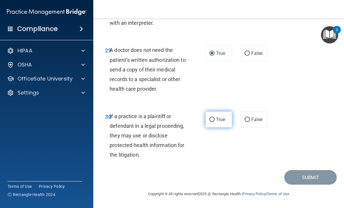
scroll to position [1863, 0]
click at [220, 123] on label "True" at bounding box center [218, 120] width 26 height 16
click at [214, 122] on input "True" at bounding box center [211, 120] width 5 height 4
radio input "true"
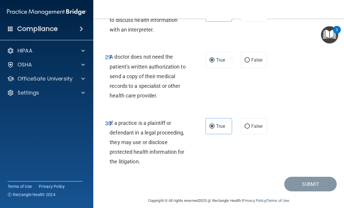
click at [293, 131] on div "30 If a practice is a plaintiff or defendant in a legal proceeding, they may us…" at bounding box center [218, 144] width 236 height 66
click at [256, 172] on div "30 If a practice is a plaintiff or defendant in a legal proceeding, they may us…" at bounding box center [218, 144] width 236 height 66
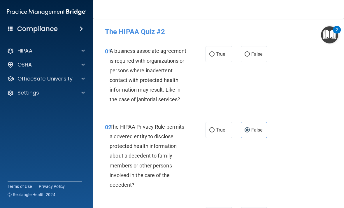
scroll to position [0, 0]
click at [247, 56] on input "False" at bounding box center [246, 54] width 5 height 4
radio input "true"
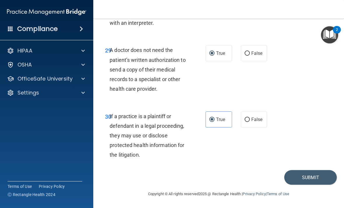
scroll to position [1863, 0]
click at [305, 175] on button "Submit" at bounding box center [310, 177] width 52 height 15
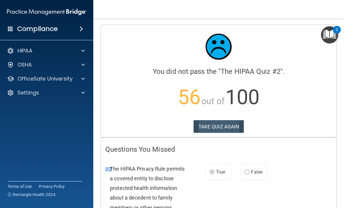
click at [217, 124] on button "TAKE QUIZ AGAIN" at bounding box center [218, 126] width 50 height 13
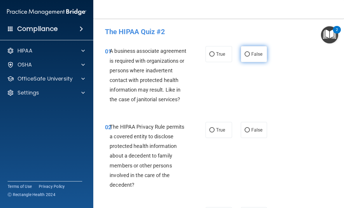
click at [244, 56] on label "False" at bounding box center [254, 54] width 26 height 16
click at [244, 56] on input "False" at bounding box center [246, 54] width 5 height 4
radio input "true"
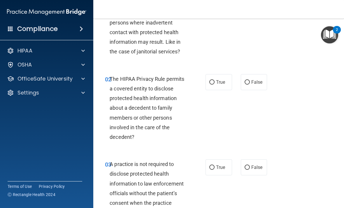
scroll to position [48, 0]
click at [258, 85] on label "False" at bounding box center [254, 82] width 26 height 16
click at [250, 84] on input "False" at bounding box center [246, 82] width 5 height 4
radio input "true"
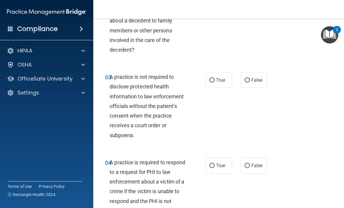
scroll to position [137, 0]
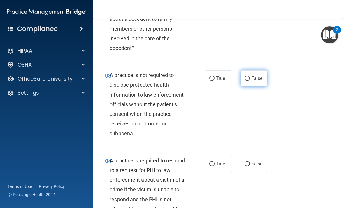
click at [254, 81] on label "False" at bounding box center [254, 78] width 26 height 16
click at [250, 81] on input "False" at bounding box center [246, 78] width 5 height 4
radio input "true"
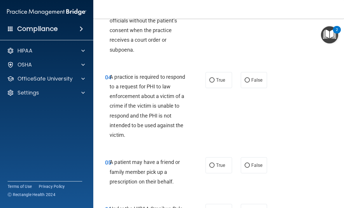
scroll to position [220, 0]
click at [212, 82] on label "True" at bounding box center [218, 80] width 26 height 16
click at [212, 82] on input "True" at bounding box center [211, 80] width 5 height 4
radio input "true"
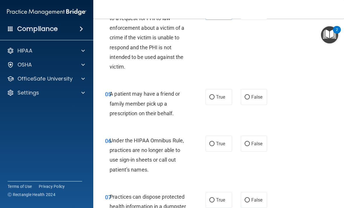
scroll to position [289, 0]
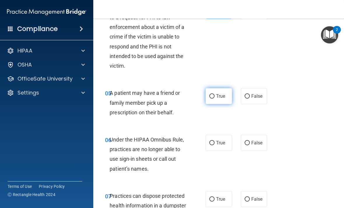
click at [217, 100] on label "True" at bounding box center [218, 96] width 26 height 16
click at [214, 98] on input "True" at bounding box center [211, 96] width 5 height 4
radio input "true"
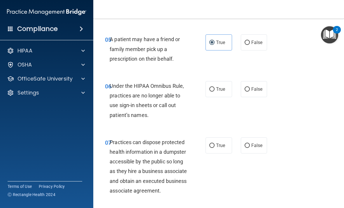
scroll to position [344, 0]
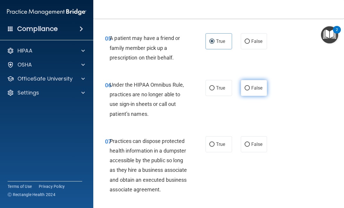
click at [248, 93] on label "False" at bounding box center [254, 88] width 26 height 16
click at [248, 90] on input "False" at bounding box center [246, 88] width 5 height 4
radio input "true"
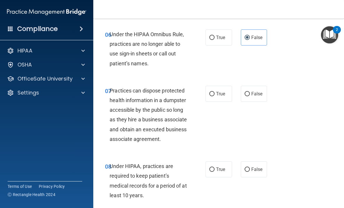
scroll to position [397, 0]
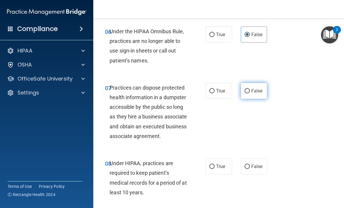
click at [251, 89] on span "False" at bounding box center [256, 91] width 11 height 6
click at [250, 89] on input "False" at bounding box center [246, 91] width 5 height 4
radio input "true"
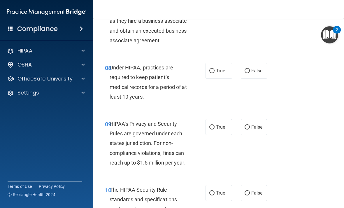
scroll to position [495, 0]
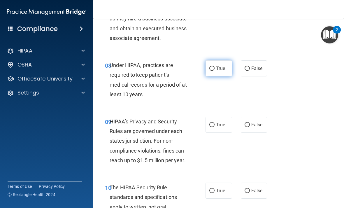
click at [220, 71] on span "True" at bounding box center [220, 69] width 9 height 6
click at [214, 71] on input "True" at bounding box center [211, 68] width 5 height 4
radio input "true"
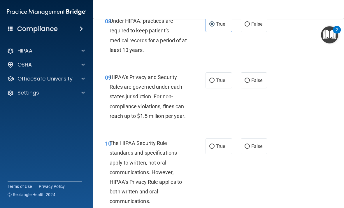
scroll to position [540, 0]
click at [221, 83] on span "True" at bounding box center [220, 80] width 9 height 6
click at [214, 82] on input "True" at bounding box center [211, 80] width 5 height 4
radio input "true"
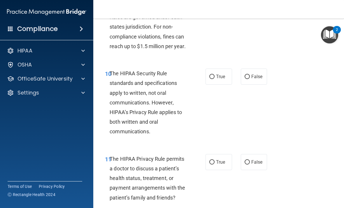
scroll to position [611, 0]
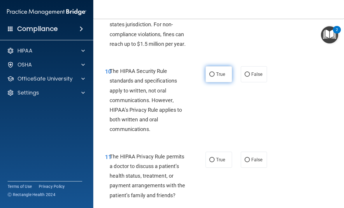
click at [215, 81] on label "True" at bounding box center [218, 74] width 26 height 16
click at [214, 77] on input "True" at bounding box center [211, 74] width 5 height 4
radio input "true"
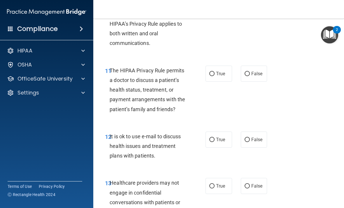
scroll to position [698, 0]
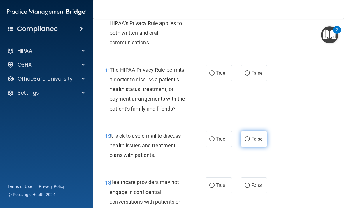
click at [258, 142] on span "False" at bounding box center [256, 139] width 11 height 6
click at [250, 141] on input "False" at bounding box center [246, 139] width 5 height 4
radio input "true"
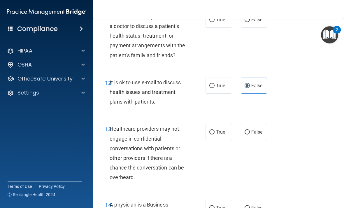
scroll to position [752, 0]
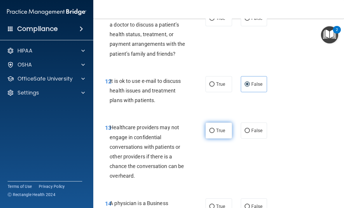
click at [218, 133] on span "True" at bounding box center [220, 131] width 9 height 6
click at [214, 133] on input "True" at bounding box center [211, 130] width 5 height 4
radio input "true"
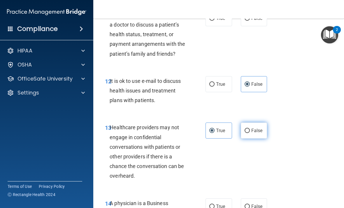
click at [255, 138] on label "False" at bounding box center [254, 130] width 26 height 16
click at [250, 133] on input "False" at bounding box center [246, 130] width 5 height 4
radio input "true"
radio input "false"
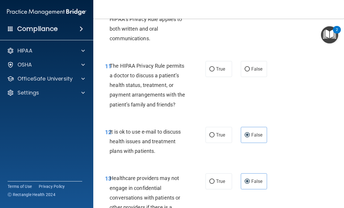
scroll to position [694, 0]
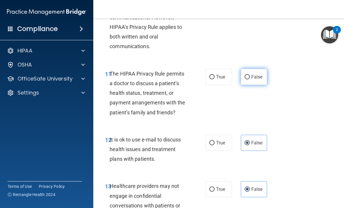
click at [254, 79] on span "False" at bounding box center [256, 77] width 11 height 6
click at [250, 79] on input "False" at bounding box center [246, 77] width 5 height 4
radio input "true"
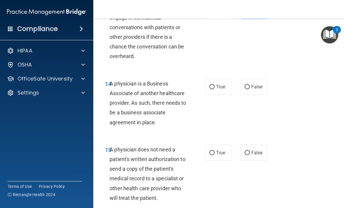
scroll to position [873, 0]
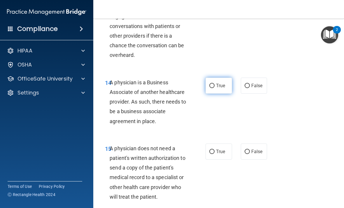
click at [218, 88] on span "True" at bounding box center [220, 86] width 9 height 6
click at [214, 88] on input "True" at bounding box center [211, 86] width 5 height 4
radio input "true"
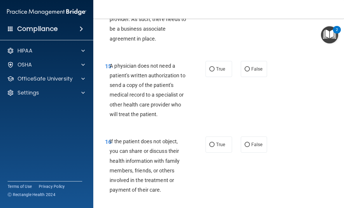
scroll to position [956, 0]
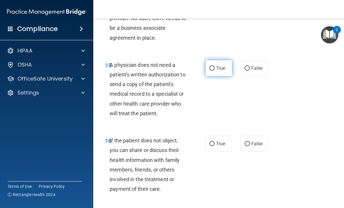
click at [217, 75] on label "True" at bounding box center [218, 68] width 26 height 16
click at [214, 70] on input "True" at bounding box center [211, 68] width 5 height 4
radio input "true"
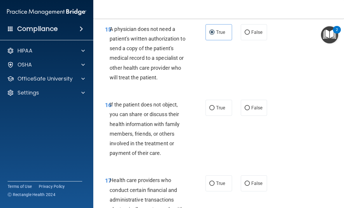
scroll to position [994, 0]
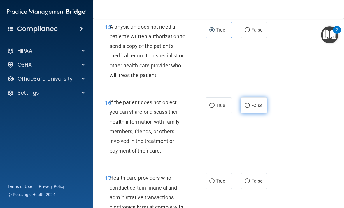
click at [249, 113] on label "False" at bounding box center [254, 105] width 26 height 16
click at [249, 108] on input "False" at bounding box center [246, 105] width 5 height 4
radio input "true"
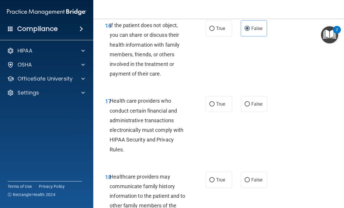
scroll to position [1080, 0]
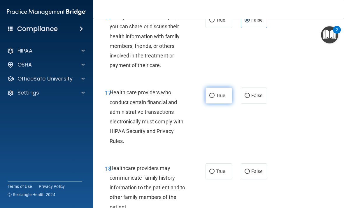
click at [218, 98] on span "True" at bounding box center [220, 96] width 9 height 6
click at [214, 98] on input "True" at bounding box center [211, 95] width 5 height 4
radio input "true"
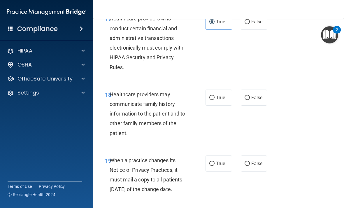
scroll to position [1157, 0]
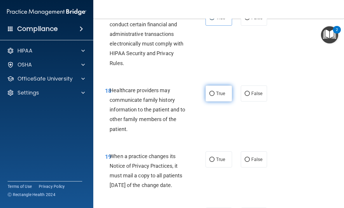
click at [219, 96] on span "True" at bounding box center [220, 94] width 9 height 6
click at [214, 96] on input "True" at bounding box center [211, 93] width 5 height 4
radio input "true"
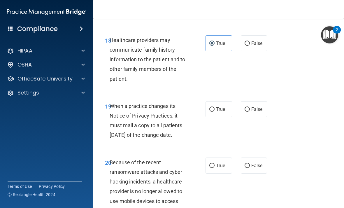
scroll to position [1233, 0]
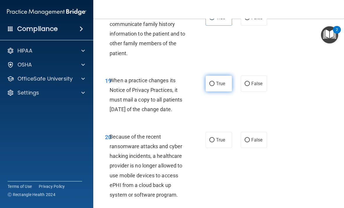
click at [227, 91] on label "True" at bounding box center [218, 83] width 26 height 16
click at [214, 86] on input "True" at bounding box center [211, 84] width 5 height 4
radio input "true"
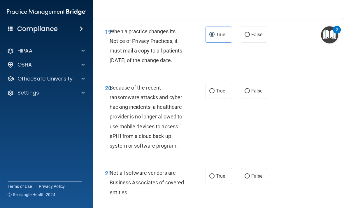
scroll to position [1287, 0]
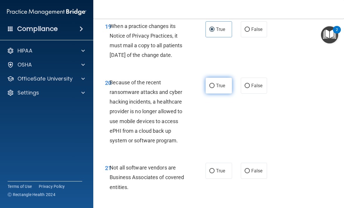
click at [210, 88] on input "True" at bounding box center [211, 86] width 5 height 4
radio input "true"
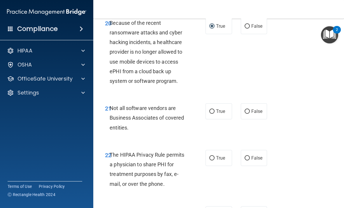
scroll to position [1364, 0]
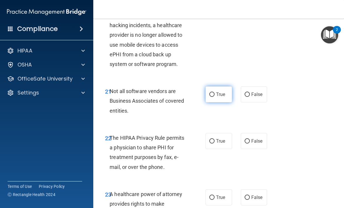
click at [210, 102] on label "True" at bounding box center [218, 94] width 26 height 16
click at [210, 97] on input "True" at bounding box center [211, 94] width 5 height 4
radio input "true"
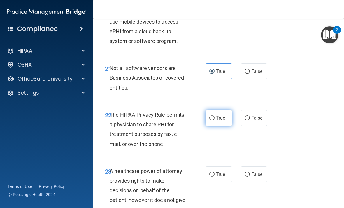
scroll to position [1404, 0]
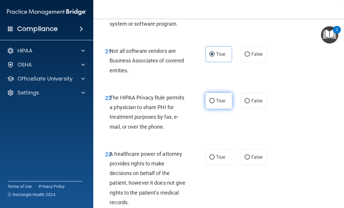
click at [217, 103] on span "True" at bounding box center [220, 101] width 9 height 6
click at [214, 103] on input "True" at bounding box center [211, 101] width 5 height 4
radio input "true"
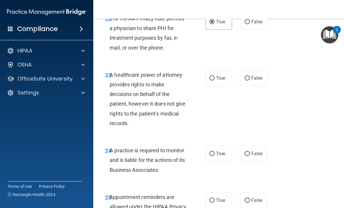
scroll to position [1484, 0]
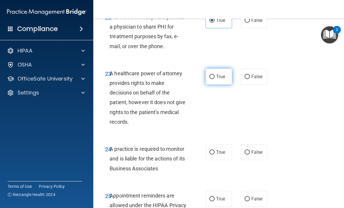
click at [220, 79] on span "True" at bounding box center [220, 77] width 9 height 6
click at [214, 79] on input "True" at bounding box center [211, 77] width 5 height 4
radio input "true"
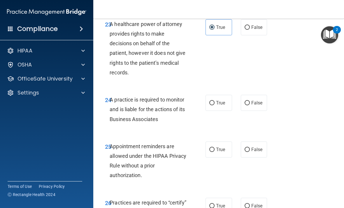
scroll to position [1539, 0]
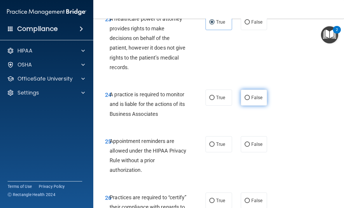
click at [256, 105] on label "False" at bounding box center [254, 97] width 26 height 16
click at [250, 100] on input "False" at bounding box center [246, 98] width 5 height 4
radio input "true"
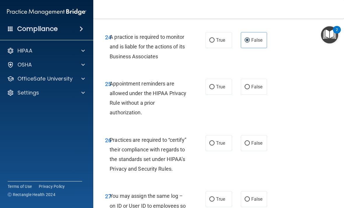
scroll to position [1596, 0]
click at [255, 94] on label "False" at bounding box center [254, 86] width 26 height 16
click at [250, 89] on input "False" at bounding box center [246, 86] width 5 height 4
radio input "true"
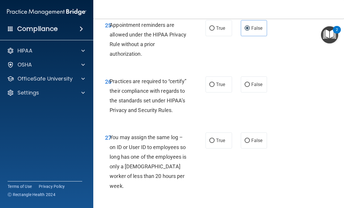
scroll to position [1654, 0]
click at [217, 87] on span "True" at bounding box center [220, 85] width 9 height 6
click at [214, 87] on input "True" at bounding box center [211, 84] width 5 height 4
radio input "true"
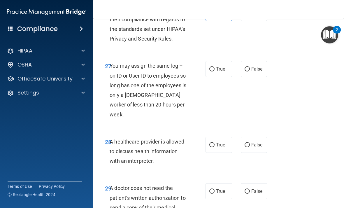
scroll to position [1726, 0]
click at [257, 77] on label "False" at bounding box center [254, 69] width 26 height 16
click at [250, 71] on input "False" at bounding box center [246, 69] width 5 height 4
radio input "true"
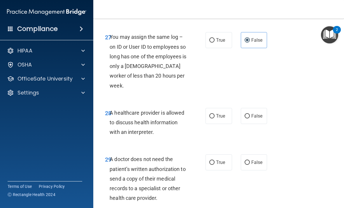
scroll to position [1756, 0]
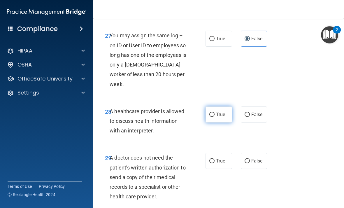
click at [215, 115] on label "True" at bounding box center [218, 114] width 26 height 16
click at [214, 115] on input "True" at bounding box center [211, 114] width 5 height 4
radio input "true"
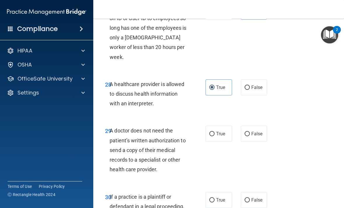
scroll to position [1786, 0]
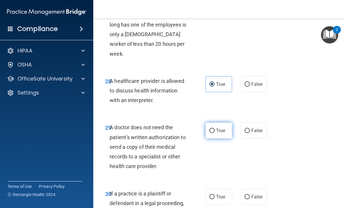
click at [212, 132] on input "True" at bounding box center [211, 130] width 5 height 4
radio input "true"
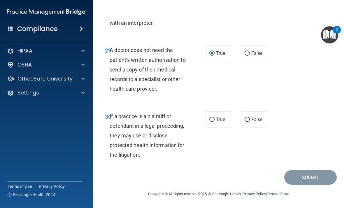
scroll to position [1863, 0]
click at [215, 124] on label "True" at bounding box center [218, 120] width 26 height 16
click at [214, 122] on input "True" at bounding box center [211, 120] width 5 height 4
radio input "true"
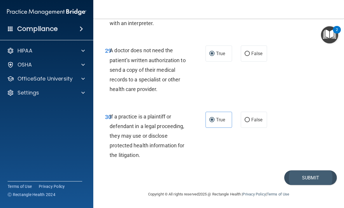
click at [300, 181] on button "Submit" at bounding box center [310, 177] width 52 height 15
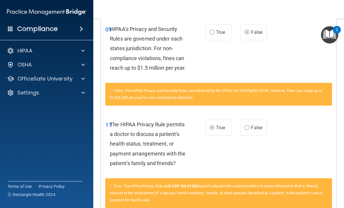
scroll to position [344, 0]
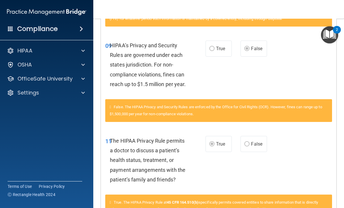
click at [220, 51] on span "True" at bounding box center [220, 49] width 9 height 6
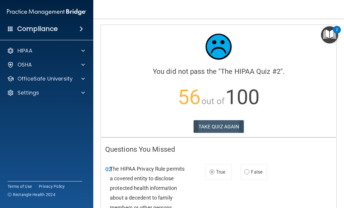
scroll to position [0, 0]
click at [212, 130] on button "TAKE QUIZ AGAIN" at bounding box center [218, 126] width 50 height 13
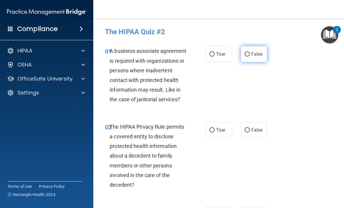
click at [249, 58] on label "False" at bounding box center [254, 54] width 26 height 16
click at [249, 56] on input "False" at bounding box center [246, 54] width 5 height 4
radio input "true"
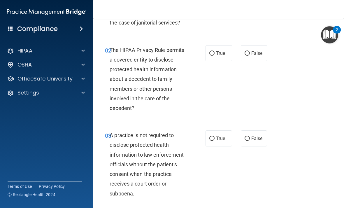
scroll to position [77, 0]
click at [264, 140] on label "False" at bounding box center [254, 138] width 26 height 16
click at [250, 140] on input "False" at bounding box center [246, 138] width 5 height 4
radio input "true"
click at [213, 48] on label "True" at bounding box center [218, 53] width 26 height 16
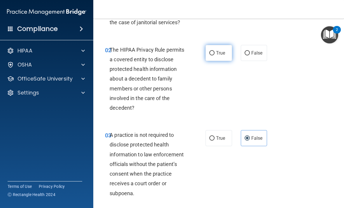
click at [213, 51] on input "True" at bounding box center [211, 53] width 5 height 4
radio input "true"
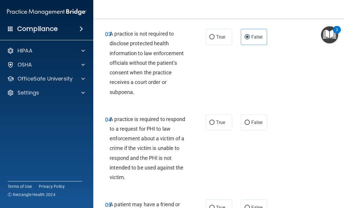
scroll to position [191, 0]
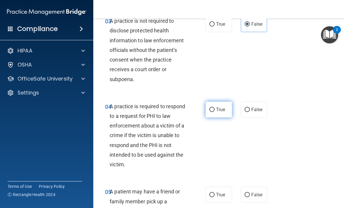
click at [215, 110] on label "True" at bounding box center [218, 109] width 26 height 16
click at [214, 110] on input "True" at bounding box center [211, 109] width 5 height 4
radio input "true"
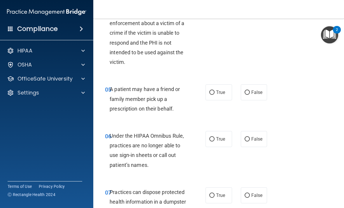
scroll to position [303, 0]
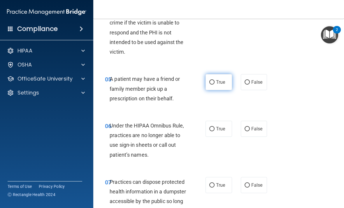
click at [224, 86] on label "True" at bounding box center [218, 82] width 26 height 16
click at [214, 84] on input "True" at bounding box center [211, 82] width 5 height 4
radio input "true"
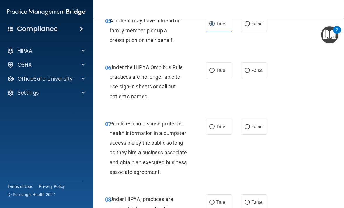
scroll to position [363, 0]
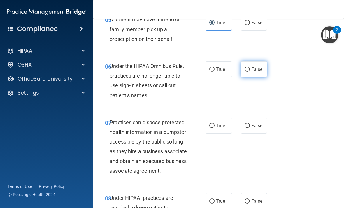
click at [259, 68] on span "False" at bounding box center [256, 69] width 11 height 6
click at [250, 68] on input "False" at bounding box center [246, 69] width 5 height 4
radio input "true"
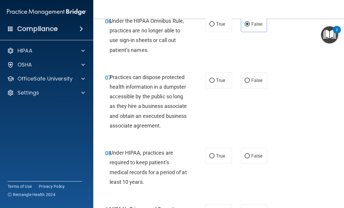
scroll to position [414, 0]
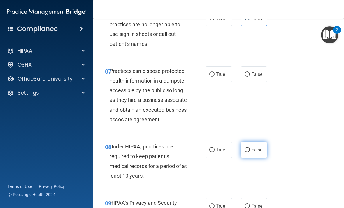
click at [252, 152] on span "False" at bounding box center [256, 150] width 11 height 6
click at [250, 152] on input "False" at bounding box center [246, 150] width 5 height 4
radio input "true"
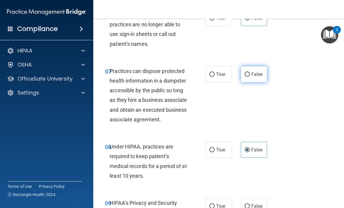
click at [249, 77] on label "False" at bounding box center [254, 74] width 26 height 16
click at [249, 77] on input "False" at bounding box center [246, 74] width 5 height 4
radio input "true"
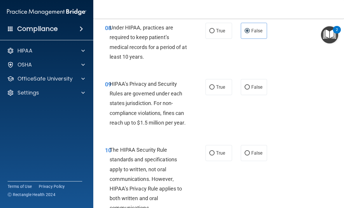
scroll to position [533, 0]
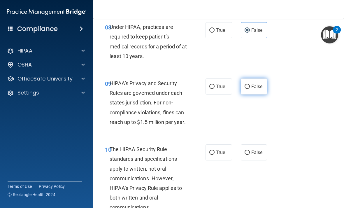
click at [245, 94] on label "False" at bounding box center [254, 86] width 26 height 16
click at [245, 89] on input "False" at bounding box center [246, 86] width 5 height 4
radio input "true"
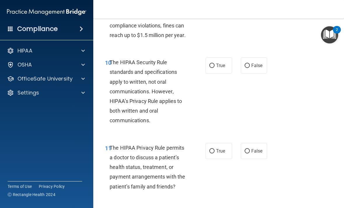
scroll to position [633, 0]
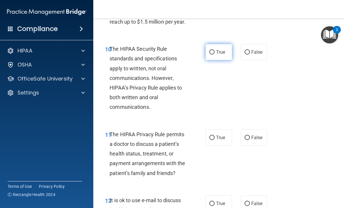
click at [215, 60] on label "True" at bounding box center [218, 52] width 26 height 16
click at [214, 54] on input "True" at bounding box center [211, 52] width 5 height 4
radio input "true"
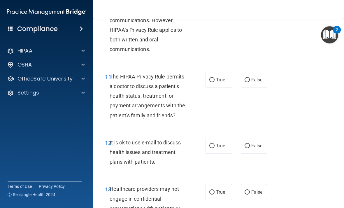
scroll to position [696, 0]
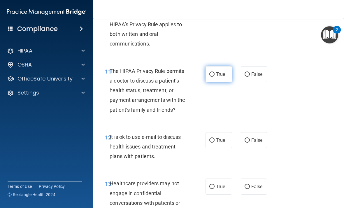
click at [216, 77] on span "True" at bounding box center [220, 74] width 9 height 6
click at [214, 77] on input "True" at bounding box center [211, 74] width 5 height 4
radio input "true"
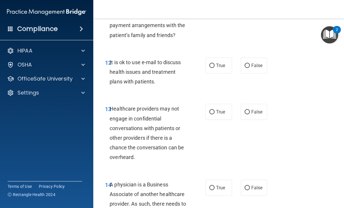
scroll to position [781, 0]
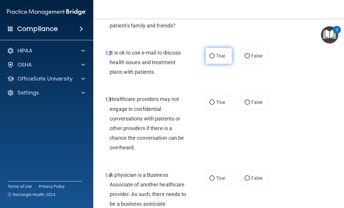
click at [215, 64] on label "True" at bounding box center [218, 56] width 26 height 16
click at [214, 58] on input "True" at bounding box center [211, 56] width 5 height 4
radio input "true"
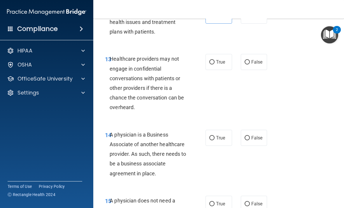
scroll to position [823, 0]
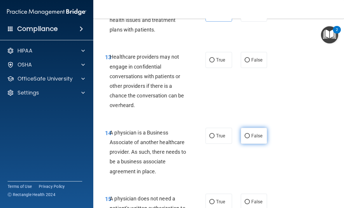
click at [241, 143] on label "False" at bounding box center [254, 136] width 26 height 16
click at [244, 138] on input "False" at bounding box center [246, 136] width 5 height 4
radio input "true"
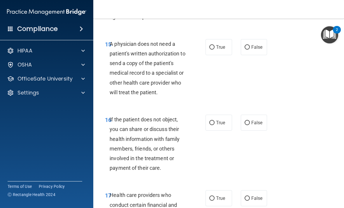
scroll to position [978, 0]
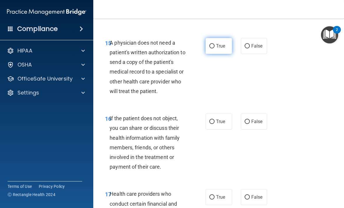
click at [216, 54] on label "True" at bounding box center [218, 46] width 26 height 16
click at [214, 48] on input "True" at bounding box center [211, 46] width 5 height 4
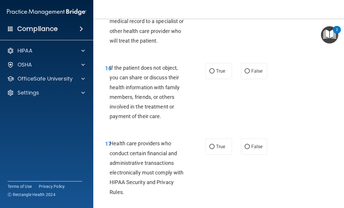
scroll to position [1041, 0]
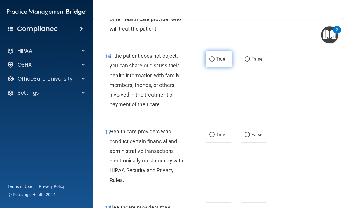
click at [214, 67] on label "True" at bounding box center [218, 59] width 26 height 16
click at [214, 61] on input "True" at bounding box center [211, 59] width 5 height 4
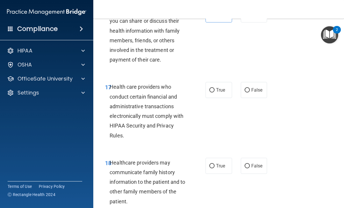
scroll to position [1103, 0]
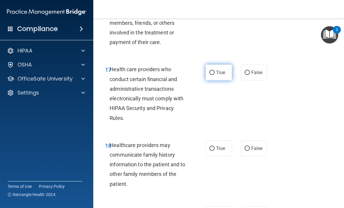
click at [214, 75] on input "True" at bounding box center [211, 72] width 5 height 4
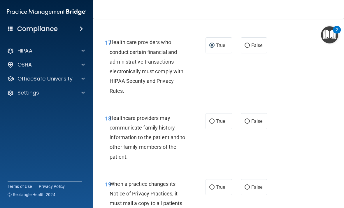
scroll to position [1147, 0]
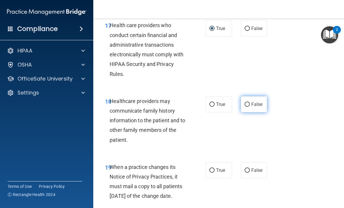
click at [245, 104] on label "False" at bounding box center [254, 104] width 26 height 16
click at [245, 104] on input "False" at bounding box center [246, 104] width 5 height 4
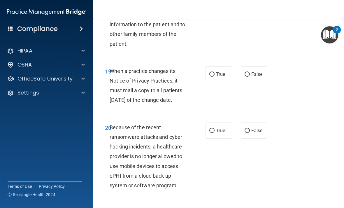
scroll to position [1243, 0]
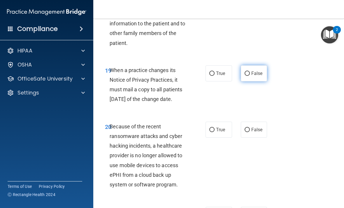
click at [245, 76] on input "False" at bounding box center [246, 73] width 5 height 4
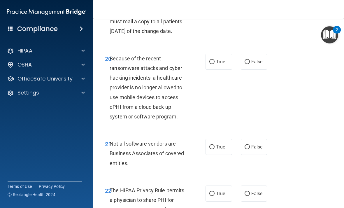
scroll to position [1311, 0]
click at [217, 69] on label "True" at bounding box center [218, 61] width 26 height 16
click at [214, 64] on input "True" at bounding box center [211, 61] width 5 height 4
click at [247, 64] on input "False" at bounding box center [246, 61] width 5 height 4
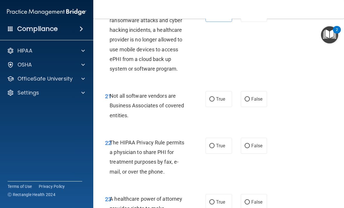
scroll to position [1369, 0]
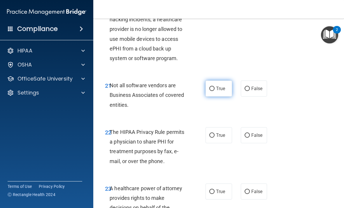
click at [214, 96] on label "True" at bounding box center [218, 88] width 26 height 16
click at [214, 91] on input "True" at bounding box center [211, 88] width 5 height 4
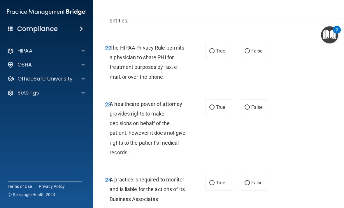
scroll to position [1454, 0]
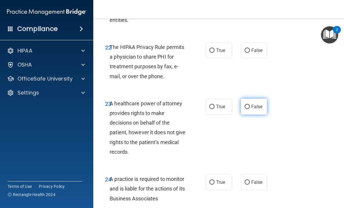
click at [241, 114] on label "False" at bounding box center [254, 106] width 26 height 16
click at [244, 109] on input "False" at bounding box center [246, 107] width 5 height 4
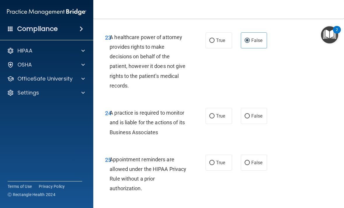
scroll to position [1521, 0]
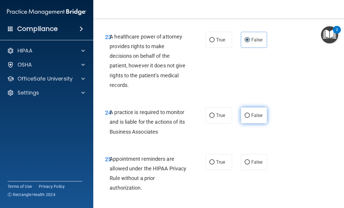
click at [247, 121] on label "False" at bounding box center [254, 115] width 26 height 16
click at [247, 118] on input "False" at bounding box center [246, 115] width 5 height 4
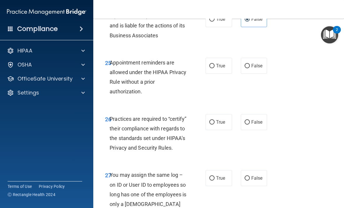
scroll to position [1636, 0]
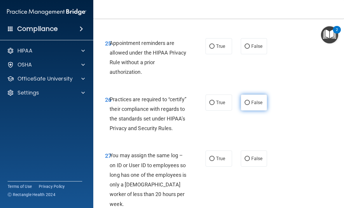
click at [251, 105] on span "False" at bounding box center [256, 103] width 11 height 6
click at [250, 105] on input "False" at bounding box center [246, 102] width 5 height 4
click at [252, 179] on div "27 You may assign the same log – on ID or User ID to employees so long has one …" at bounding box center [218, 180] width 236 height 75
click at [252, 166] on label "False" at bounding box center [254, 158] width 26 height 16
click at [250, 161] on input "False" at bounding box center [246, 158] width 5 height 4
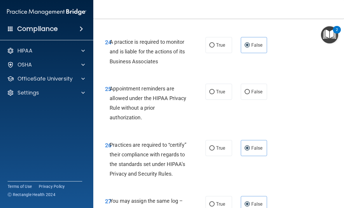
scroll to position [1588, 0]
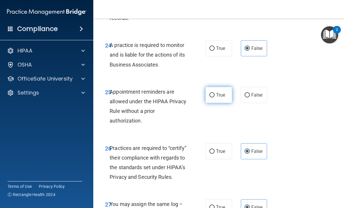
click at [224, 98] on span "True" at bounding box center [220, 95] width 9 height 6
click at [214, 97] on input "True" at bounding box center [211, 95] width 5 height 4
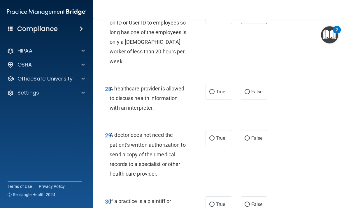
scroll to position [1783, 0]
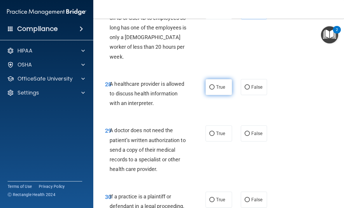
click at [225, 92] on label "True" at bounding box center [218, 87] width 26 height 16
click at [214, 89] on input "True" at bounding box center [211, 87] width 5 height 4
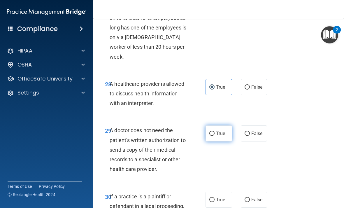
click at [224, 137] on label "True" at bounding box center [218, 133] width 26 height 16
click at [214, 136] on input "True" at bounding box center [211, 133] width 5 height 4
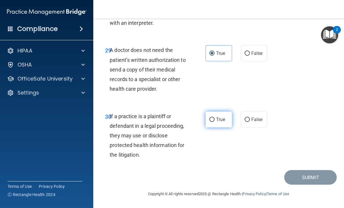
click at [226, 119] on label "True" at bounding box center [218, 119] width 26 height 16
click at [214, 119] on input "True" at bounding box center [211, 119] width 5 height 4
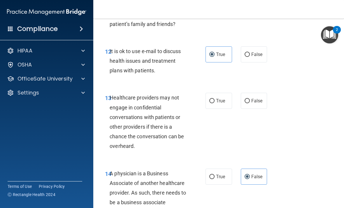
scroll to position [785, 0]
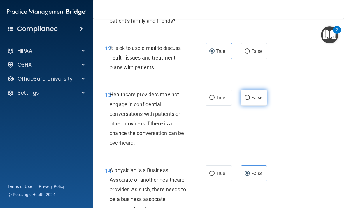
click at [247, 100] on input "False" at bounding box center [246, 98] width 5 height 4
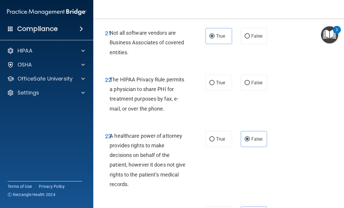
scroll to position [1421, 0]
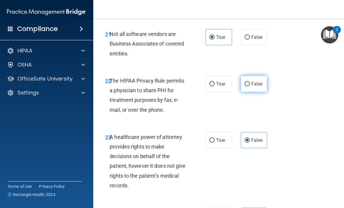
click at [265, 92] on label "False" at bounding box center [254, 84] width 26 height 16
click at [250, 86] on input "False" at bounding box center [246, 84] width 5 height 4
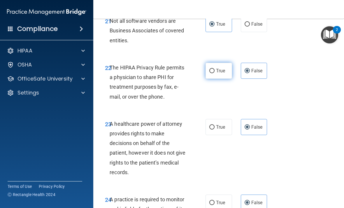
click at [210, 73] on input "True" at bounding box center [211, 71] width 5 height 4
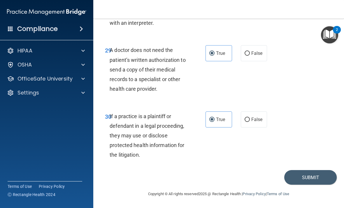
scroll to position [1863, 0]
click at [317, 175] on button "Submit" at bounding box center [310, 177] width 52 height 15
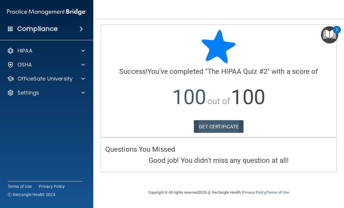
click at [224, 128] on link "GET CERTIFICATE" at bounding box center [219, 126] width 50 height 13
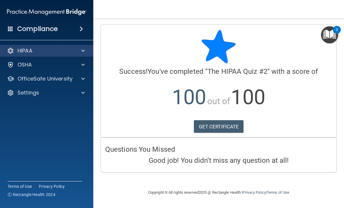
click at [53, 54] on div "HIPAA" at bounding box center [46, 51] width 93 height 12
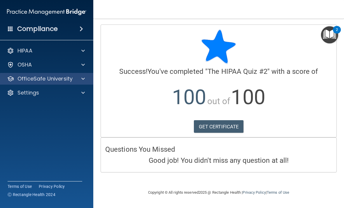
click at [69, 82] on p "OfficeSafe University" at bounding box center [44, 78] width 55 height 7
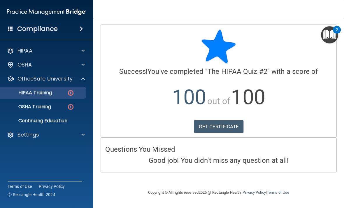
click at [38, 97] on link "HIPAA Training" at bounding box center [40, 93] width 92 height 12
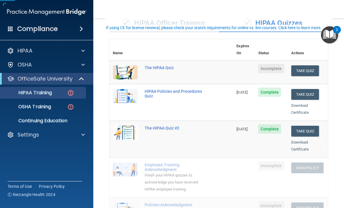
scroll to position [49, 0]
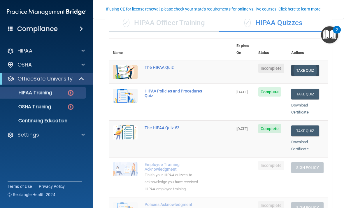
click at [310, 65] on button "Take Quiz" at bounding box center [305, 70] width 28 height 11
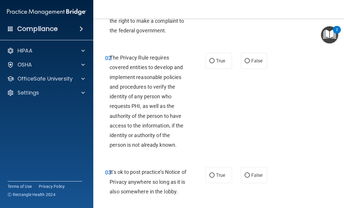
scroll to position [3, 0]
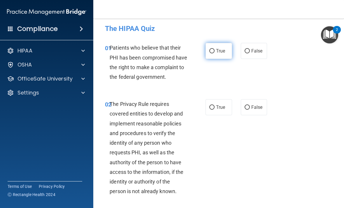
click at [214, 53] on label "True" at bounding box center [218, 51] width 26 height 16
click at [214, 53] on input "True" at bounding box center [211, 51] width 5 height 4
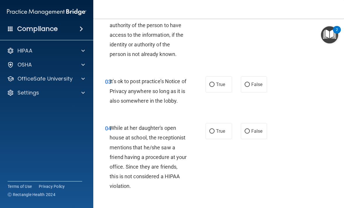
scroll to position [143, 0]
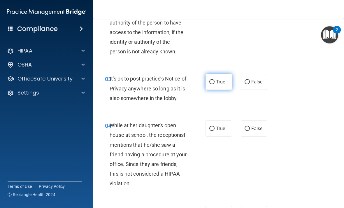
click at [228, 90] on label "True" at bounding box center [218, 82] width 26 height 16
click at [214, 84] on input "True" at bounding box center [211, 82] width 5 height 4
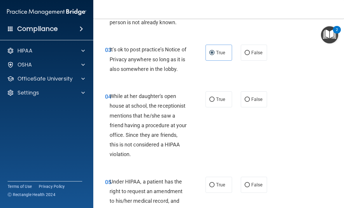
scroll to position [174, 0]
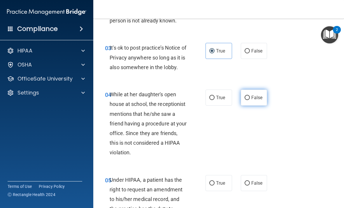
click at [253, 105] on label "False" at bounding box center [254, 97] width 26 height 16
click at [250, 100] on input "False" at bounding box center [246, 98] width 5 height 4
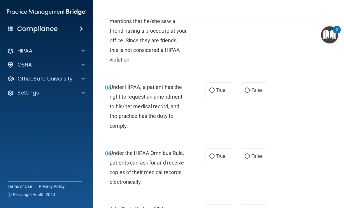
scroll to position [286, 0]
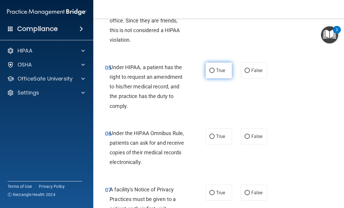
click at [215, 78] on label "True" at bounding box center [218, 70] width 26 height 16
click at [214, 73] on input "True" at bounding box center [211, 70] width 5 height 4
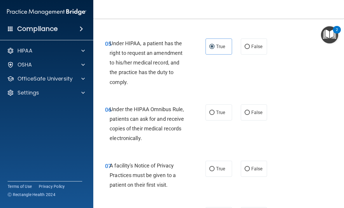
scroll to position [330, 0]
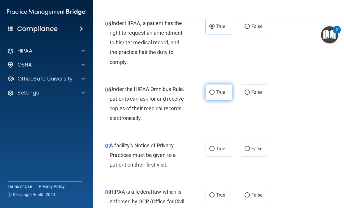
click at [216, 95] on span "True" at bounding box center [220, 92] width 9 height 6
click at [214, 95] on input "True" at bounding box center [211, 92] width 5 height 4
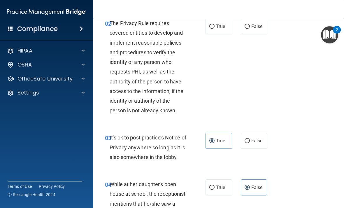
scroll to position [84, 0]
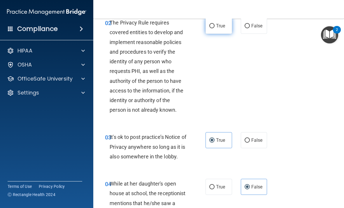
click at [218, 29] on span "True" at bounding box center [220, 26] width 9 height 6
click at [214, 28] on input "True" at bounding box center [211, 26] width 5 height 4
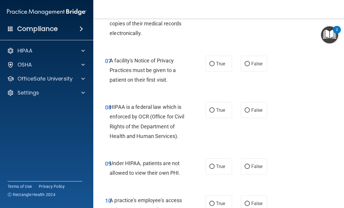
scroll to position [415, 0]
click at [225, 68] on label "True" at bounding box center [218, 63] width 26 height 16
click at [214, 66] on input "True" at bounding box center [211, 63] width 5 height 4
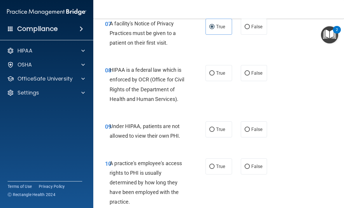
scroll to position [452, 0]
click at [218, 77] on label "True" at bounding box center [218, 73] width 26 height 16
click at [214, 75] on input "True" at bounding box center [211, 73] width 5 height 4
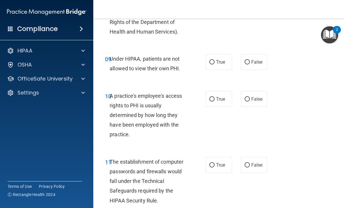
scroll to position [519, 0]
click at [248, 64] on input "False" at bounding box center [246, 62] width 5 height 4
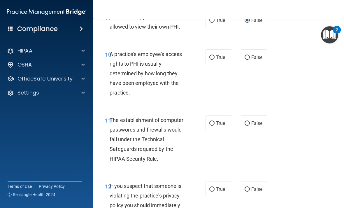
scroll to position [561, 0]
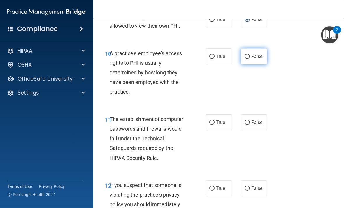
click at [256, 59] on span "False" at bounding box center [256, 57] width 11 height 6
click at [250, 59] on input "False" at bounding box center [246, 56] width 5 height 4
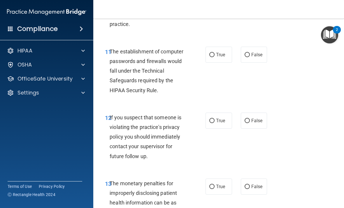
scroll to position [636, 0]
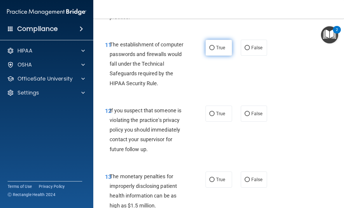
click at [210, 50] on input "True" at bounding box center [211, 48] width 5 height 4
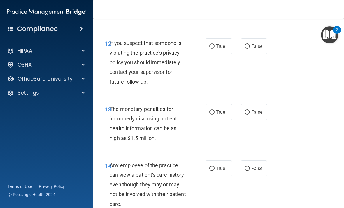
scroll to position [703, 0]
click at [214, 54] on label "True" at bounding box center [218, 46] width 26 height 16
click at [214, 48] on input "True" at bounding box center [211, 46] width 5 height 4
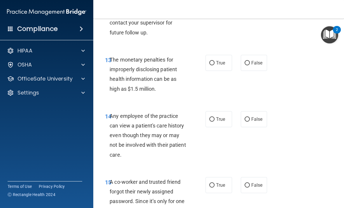
scroll to position [759, 0]
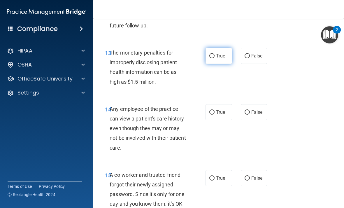
click at [211, 58] on input "True" at bounding box center [211, 56] width 5 height 4
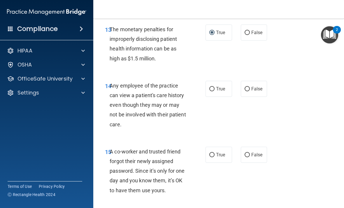
scroll to position [813, 0]
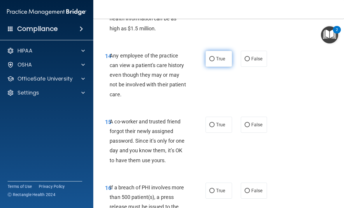
click at [212, 67] on label "True" at bounding box center [218, 59] width 26 height 16
click at [212, 61] on input "True" at bounding box center [211, 59] width 5 height 4
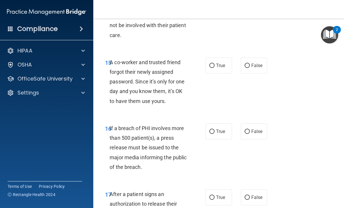
scroll to position [872, 0]
click at [256, 68] on span "False" at bounding box center [256, 65] width 11 height 6
click at [250, 68] on input "False" at bounding box center [246, 65] width 5 height 4
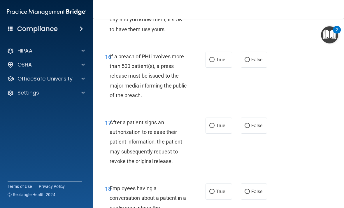
scroll to position [945, 0]
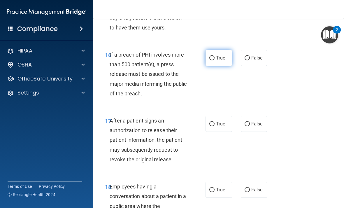
click at [210, 66] on label "True" at bounding box center [218, 58] width 26 height 16
click at [210, 60] on input "True" at bounding box center [211, 58] width 5 height 4
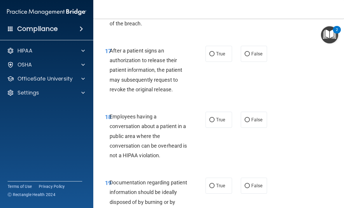
scroll to position [1017, 0]
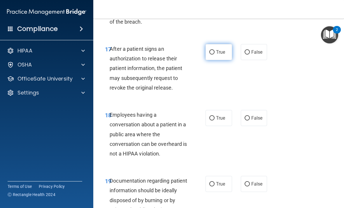
click at [216, 60] on label "True" at bounding box center [218, 52] width 26 height 16
click at [214, 54] on input "True" at bounding box center [211, 52] width 5 height 4
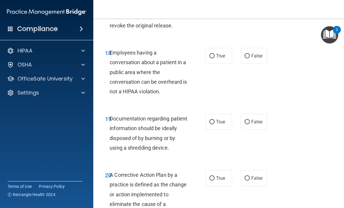
scroll to position [1076, 0]
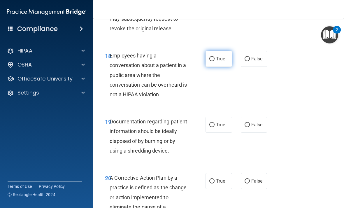
click at [218, 61] on span "True" at bounding box center [220, 59] width 9 height 6
click at [214, 61] on input "True" at bounding box center [211, 59] width 5 height 4
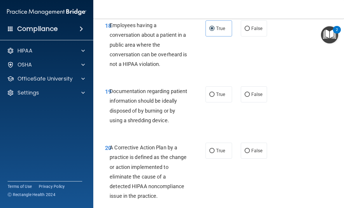
scroll to position [1102, 0]
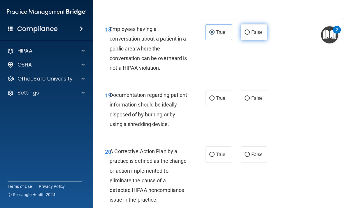
click at [255, 35] on span "False" at bounding box center [256, 32] width 11 height 6
click at [250, 35] on input "False" at bounding box center [246, 32] width 5 height 4
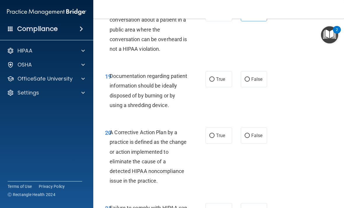
scroll to position [1122, 0]
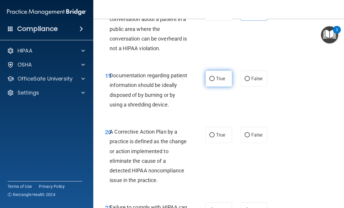
click at [211, 81] on input "True" at bounding box center [211, 79] width 5 height 4
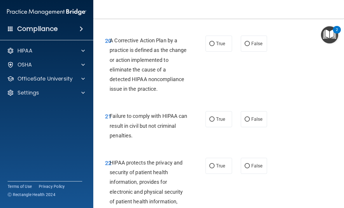
scroll to position [1213, 0]
click at [217, 51] on label "True" at bounding box center [218, 43] width 26 height 16
click at [214, 46] on input "True" at bounding box center [211, 43] width 5 height 4
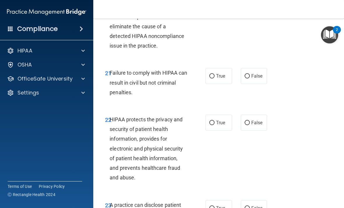
scroll to position [1260, 0]
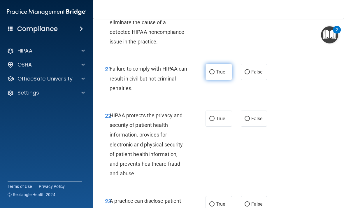
click at [212, 74] on input "True" at bounding box center [211, 72] width 5 height 4
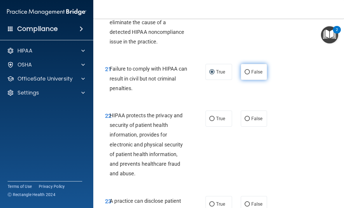
click at [252, 80] on label "False" at bounding box center [254, 72] width 26 height 16
click at [250, 74] on input "False" at bounding box center [246, 72] width 5 height 4
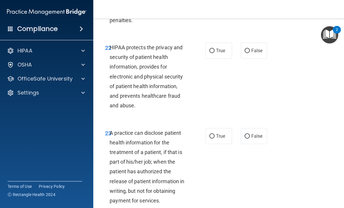
scroll to position [1329, 0]
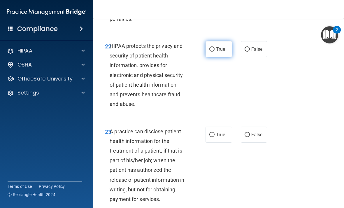
click at [216, 52] on span "True" at bounding box center [220, 49] width 9 height 6
click at [214, 52] on input "True" at bounding box center [211, 49] width 5 height 4
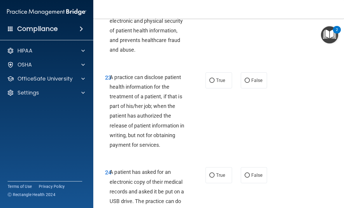
scroll to position [1401, 0]
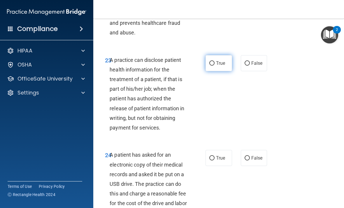
click at [220, 71] on label "True" at bounding box center [218, 63] width 26 height 16
click at [214, 66] on input "True" at bounding box center [211, 63] width 5 height 4
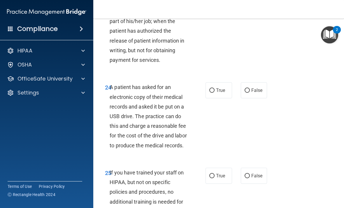
scroll to position [1488, 0]
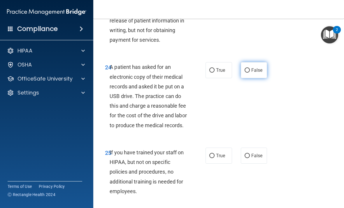
click at [243, 76] on label "False" at bounding box center [254, 70] width 26 height 16
click at [244, 73] on input "False" at bounding box center [246, 70] width 5 height 4
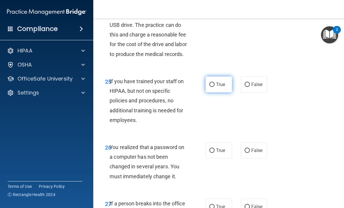
scroll to position [1575, 0]
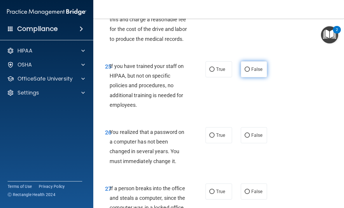
click at [258, 72] on span "False" at bounding box center [256, 69] width 11 height 6
click at [250, 72] on input "False" at bounding box center [246, 69] width 5 height 4
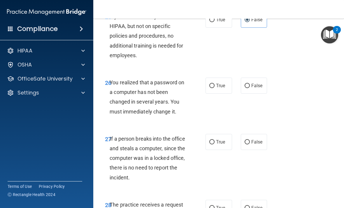
scroll to position [1631, 0]
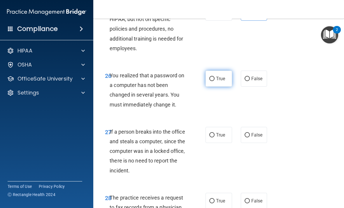
click at [219, 86] on label "True" at bounding box center [218, 78] width 26 height 16
click at [214, 81] on input "True" at bounding box center [211, 79] width 5 height 4
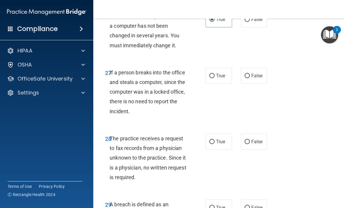
scroll to position [1695, 0]
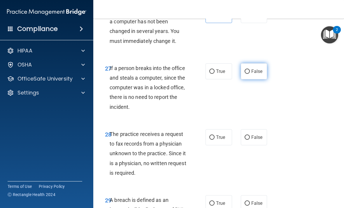
click at [250, 79] on label "False" at bounding box center [254, 71] width 26 height 16
click at [250, 74] on input "False" at bounding box center [246, 71] width 5 height 4
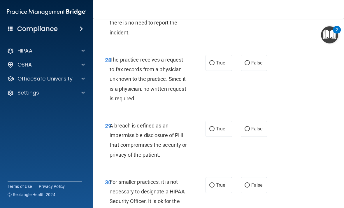
scroll to position [1769, 0]
click at [246, 65] on input "False" at bounding box center [246, 63] width 5 height 4
click at [209, 70] on label "True" at bounding box center [218, 62] width 26 height 16
click at [209, 65] on input "True" at bounding box center [211, 63] width 5 height 4
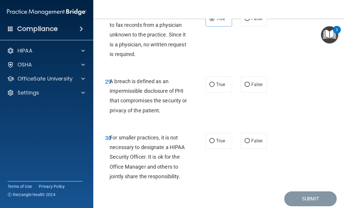
scroll to position [1813, 0]
click at [215, 92] on label "True" at bounding box center [218, 84] width 26 height 16
click at [214, 86] on input "True" at bounding box center [211, 84] width 5 height 4
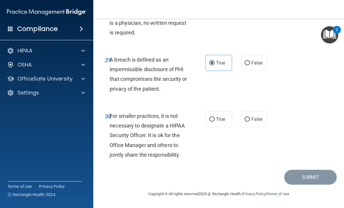
scroll to position [1844, 0]
click at [252, 120] on span "False" at bounding box center [256, 119] width 11 height 6
click at [250, 120] on input "False" at bounding box center [246, 119] width 5 height 4
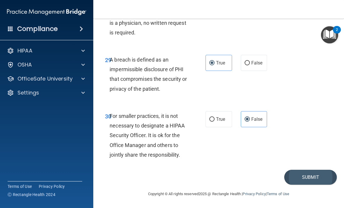
click at [302, 179] on button "Submit" at bounding box center [310, 176] width 52 height 15
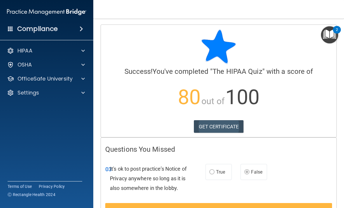
click at [230, 126] on link "GET CERTIFICATE" at bounding box center [219, 126] width 50 height 13
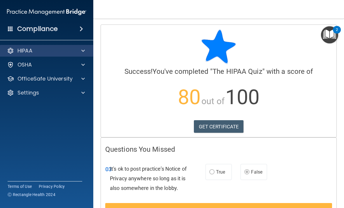
click at [41, 54] on div "HIPAA" at bounding box center [39, 50] width 72 height 7
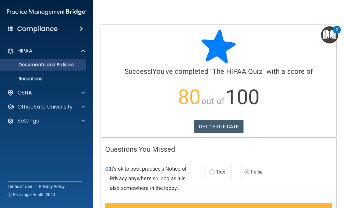
click at [47, 67] on p "Documents and Policies" at bounding box center [43, 65] width 79 height 6
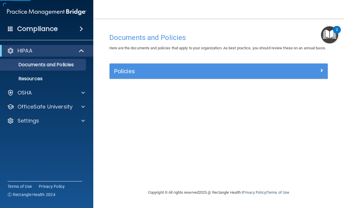
click at [132, 76] on div "Policies" at bounding box center [190, 70] width 163 height 9
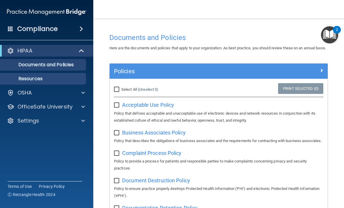
click at [43, 79] on p "Resources" at bounding box center [43, 79] width 79 height 6
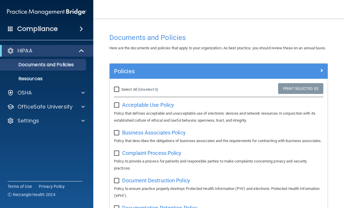
scroll to position [27, 0]
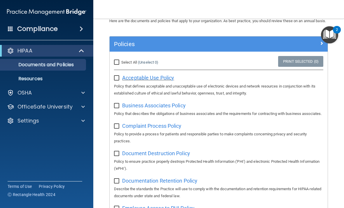
click at [152, 81] on span "Acceptable Use Policy" at bounding box center [148, 78] width 52 height 6
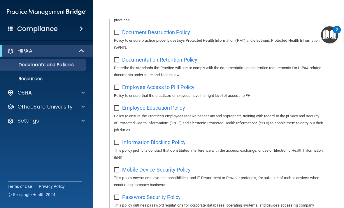
scroll to position [129, 0]
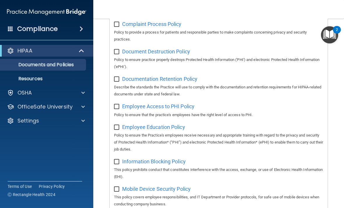
click at [337, 30] on div "2" at bounding box center [336, 34] width 2 height 8
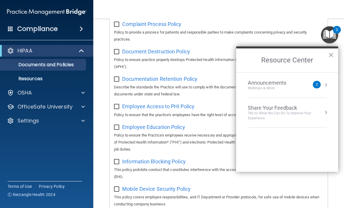
click at [322, 83] on div "Announcements Webinars & More 2" at bounding box center [286, 84] width 79 height 11
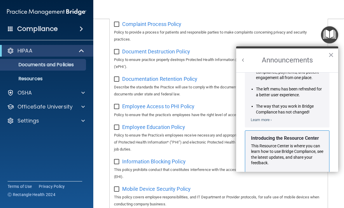
scroll to position [42, 0]
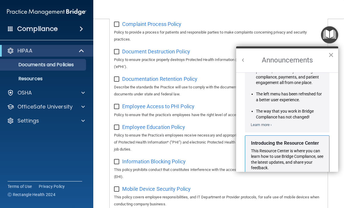
click at [328, 53] on button "×" at bounding box center [331, 54] width 6 height 9
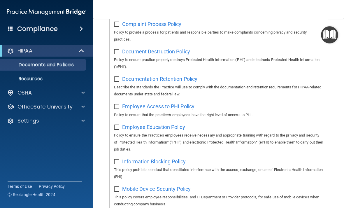
click at [25, 54] on p "HIPAA" at bounding box center [24, 50] width 15 height 7
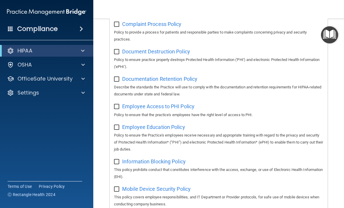
click at [32, 56] on div "HIPAA" at bounding box center [46, 51] width 93 height 12
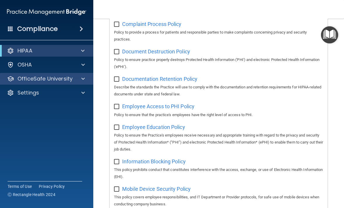
click at [39, 79] on p "OfficeSafe University" at bounding box center [44, 78] width 55 height 7
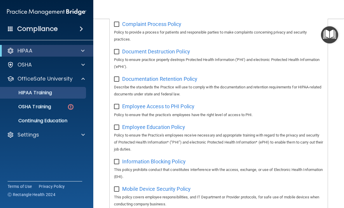
click at [43, 95] on p "HIPAA Training" at bounding box center [28, 93] width 48 height 6
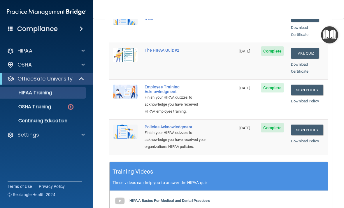
scroll to position [145, 0]
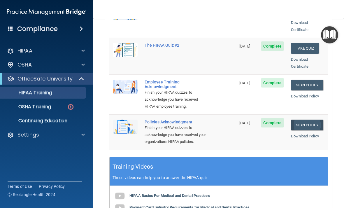
click at [309, 119] on link "Sign Policy" at bounding box center [307, 124] width 32 height 11
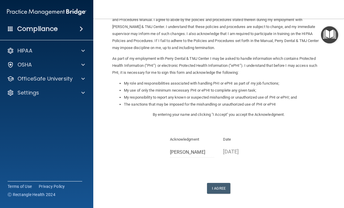
scroll to position [47, 0]
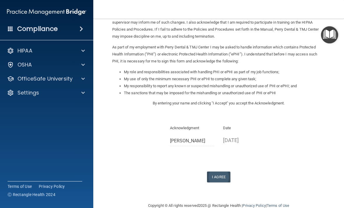
click at [222, 176] on button "I Agree" at bounding box center [218, 176] width 23 height 11
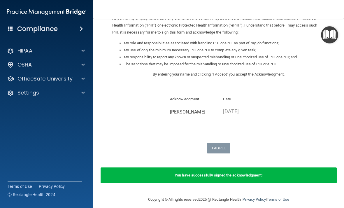
scroll to position [76, 0]
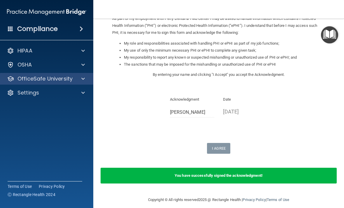
click at [58, 80] on p "OfficeSafe University" at bounding box center [44, 78] width 55 height 7
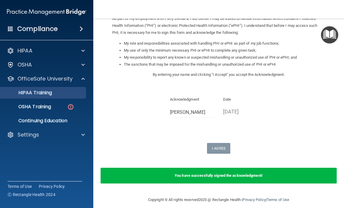
click at [57, 94] on div "HIPAA Training" at bounding box center [43, 93] width 79 height 6
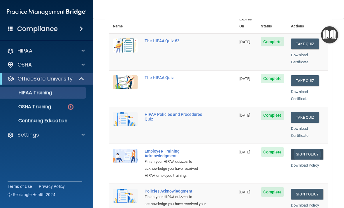
click at [311, 148] on link "Sign Policy" at bounding box center [307, 153] width 32 height 11
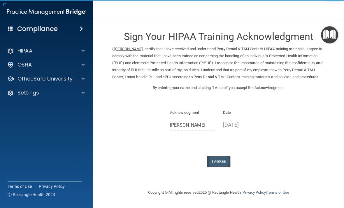
click at [220, 166] on button "I Agree" at bounding box center [218, 161] width 23 height 11
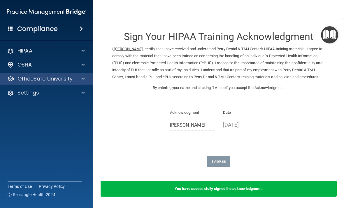
click at [85, 76] on div at bounding box center [82, 78] width 15 height 7
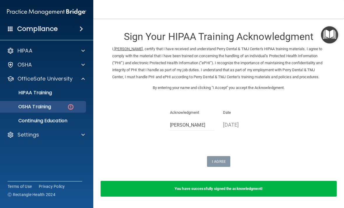
click at [63, 108] on div "OSHA Training" at bounding box center [43, 107] width 79 height 6
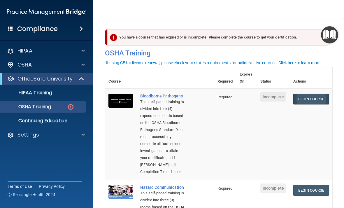
click at [306, 98] on link "Begin Course" at bounding box center [311, 98] width 36 height 11
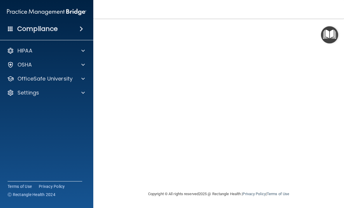
scroll to position [41, 0]
click at [227, 0] on div at bounding box center [236, 0] width 69 height 0
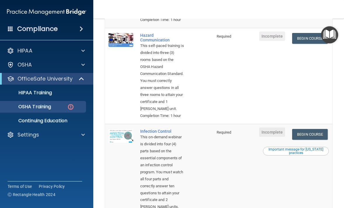
scroll to position [153, 0]
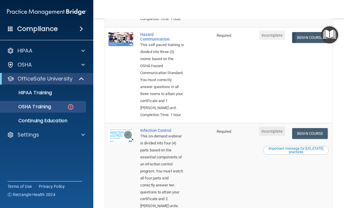
click at [306, 43] on link "Begin Course" at bounding box center [310, 37] width 36 height 11
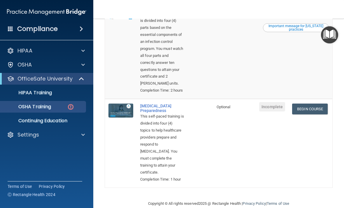
scroll to position [273, 0]
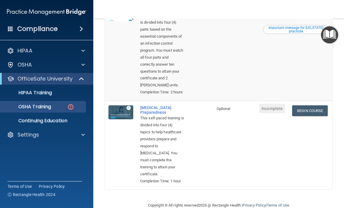
click at [307, 18] on link "Begin Course" at bounding box center [310, 12] width 36 height 11
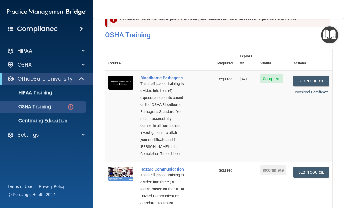
scroll to position [5, 0]
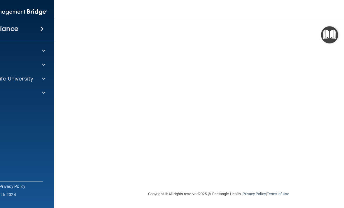
scroll to position [54, 0]
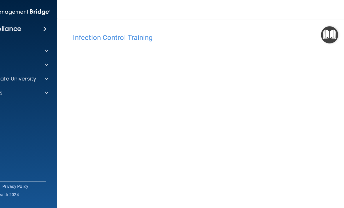
click at [98, 0] on nav "Toggle navigation [PERSON_NAME] [PERSON_NAME][EMAIL_ADDRESS][DOMAIN_NAME] Manag…" at bounding box center [218, 9] width 323 height 19
